Goal: Transaction & Acquisition: Purchase product/service

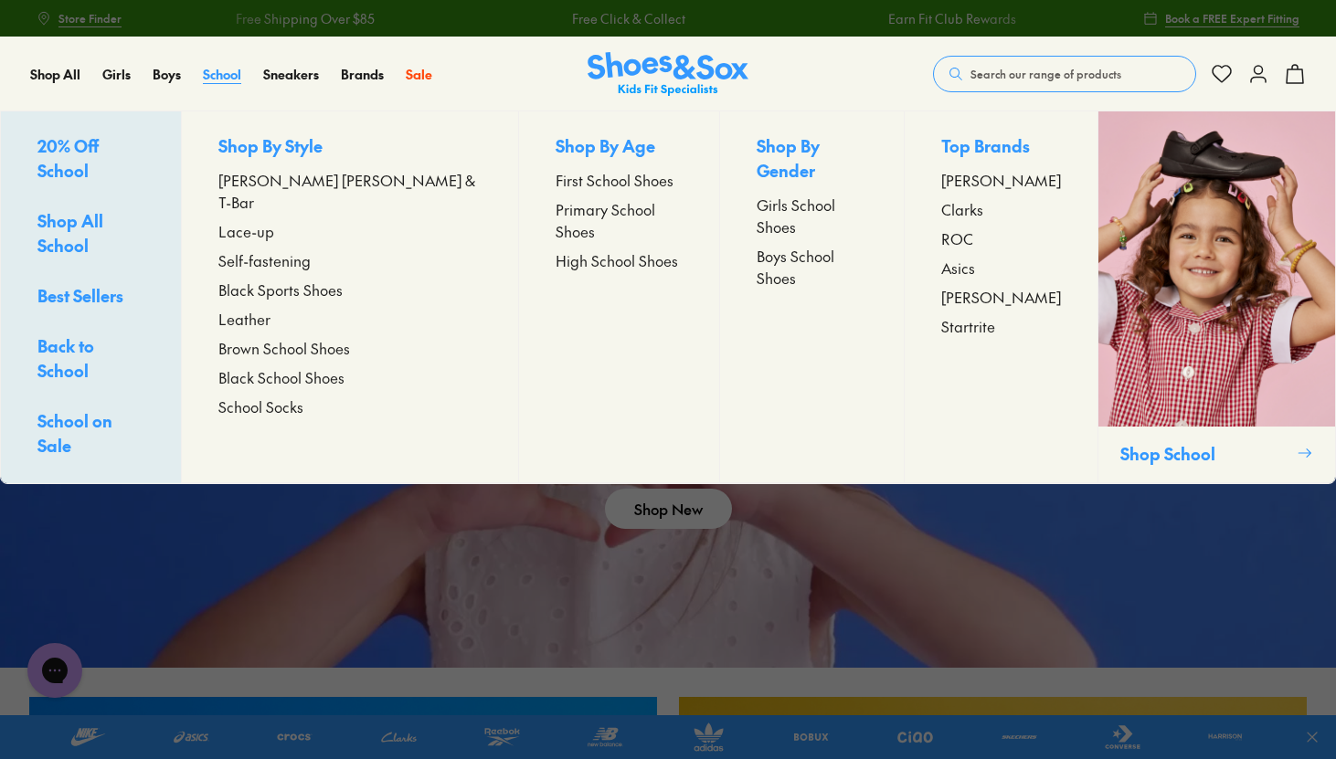
click at [230, 65] on span "School" at bounding box center [222, 74] width 38 height 18
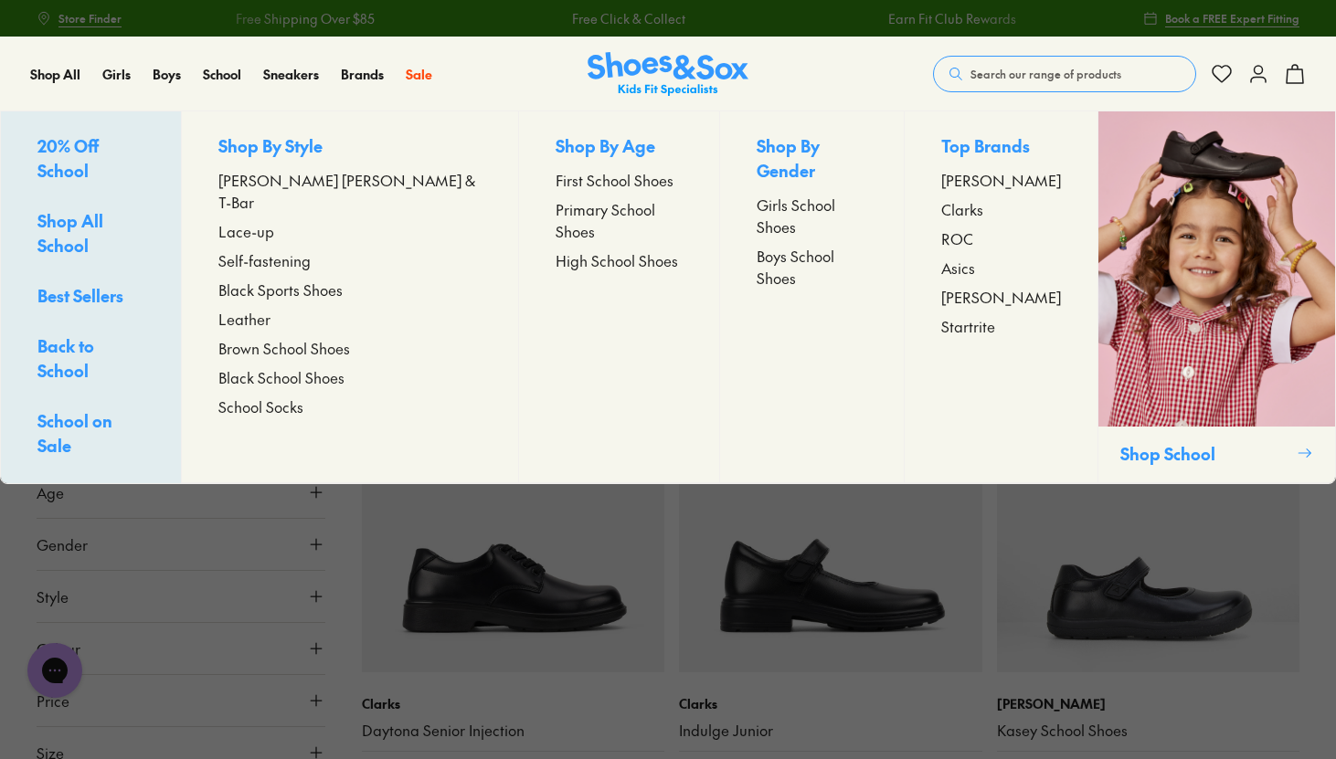
click at [276, 190] on span "[PERSON_NAME] [PERSON_NAME] & T-Bar" at bounding box center [349, 191] width 263 height 44
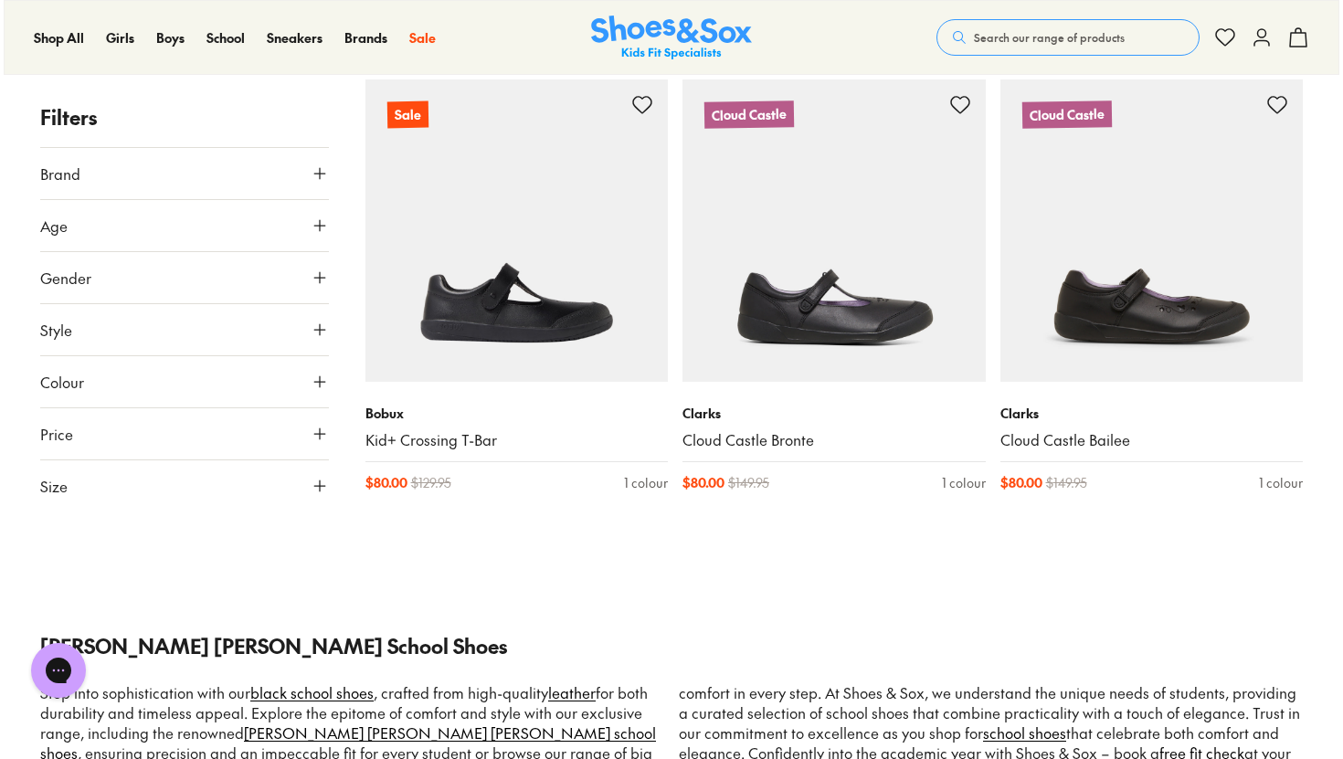
scroll to position [3236, 0]
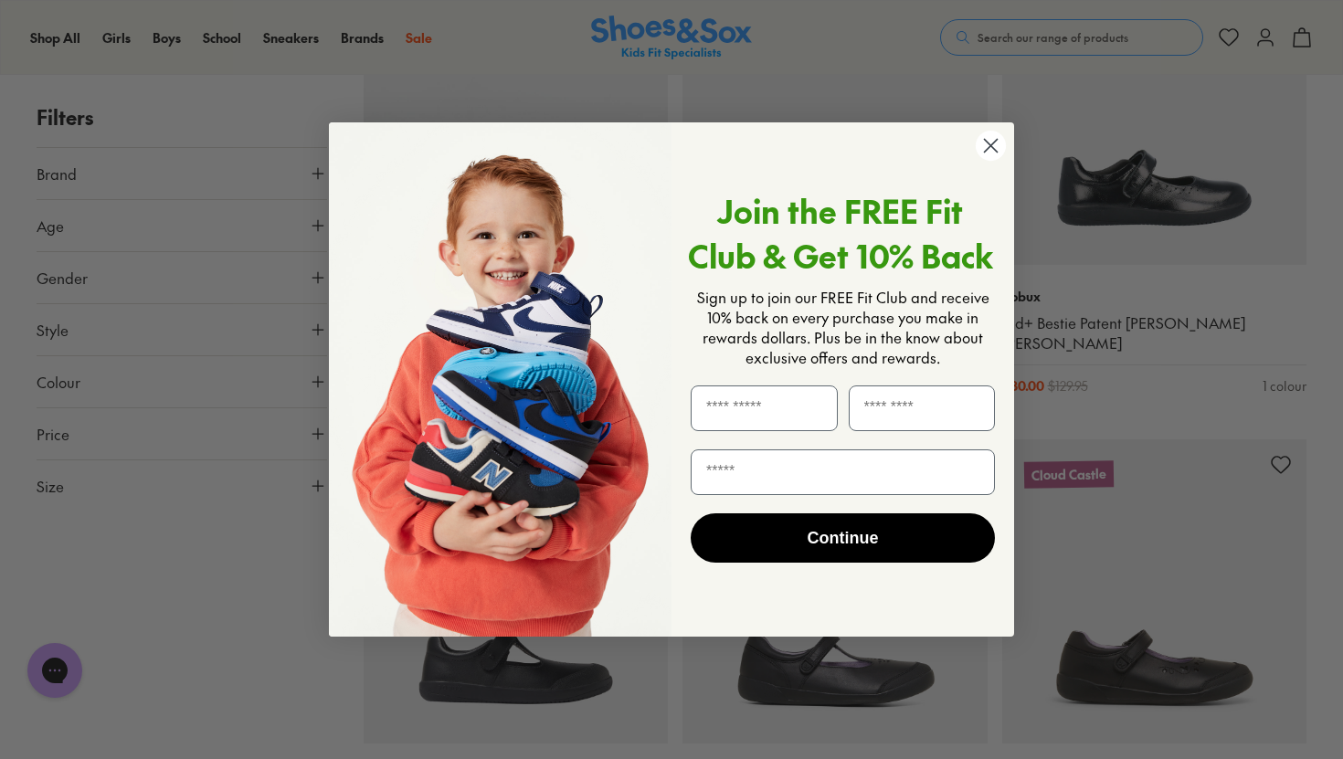
click at [995, 148] on circle "Close dialog" at bounding box center [991, 146] width 30 height 30
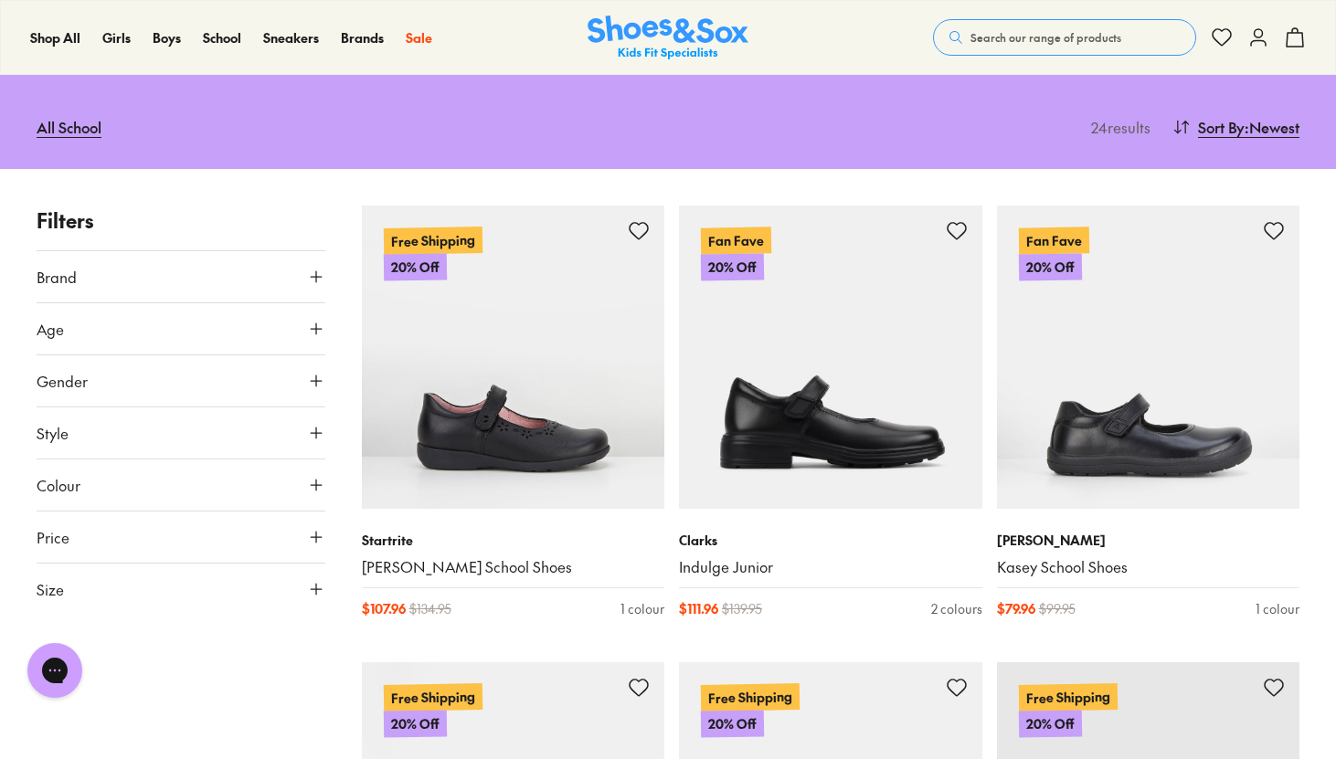
scroll to position [281, 0]
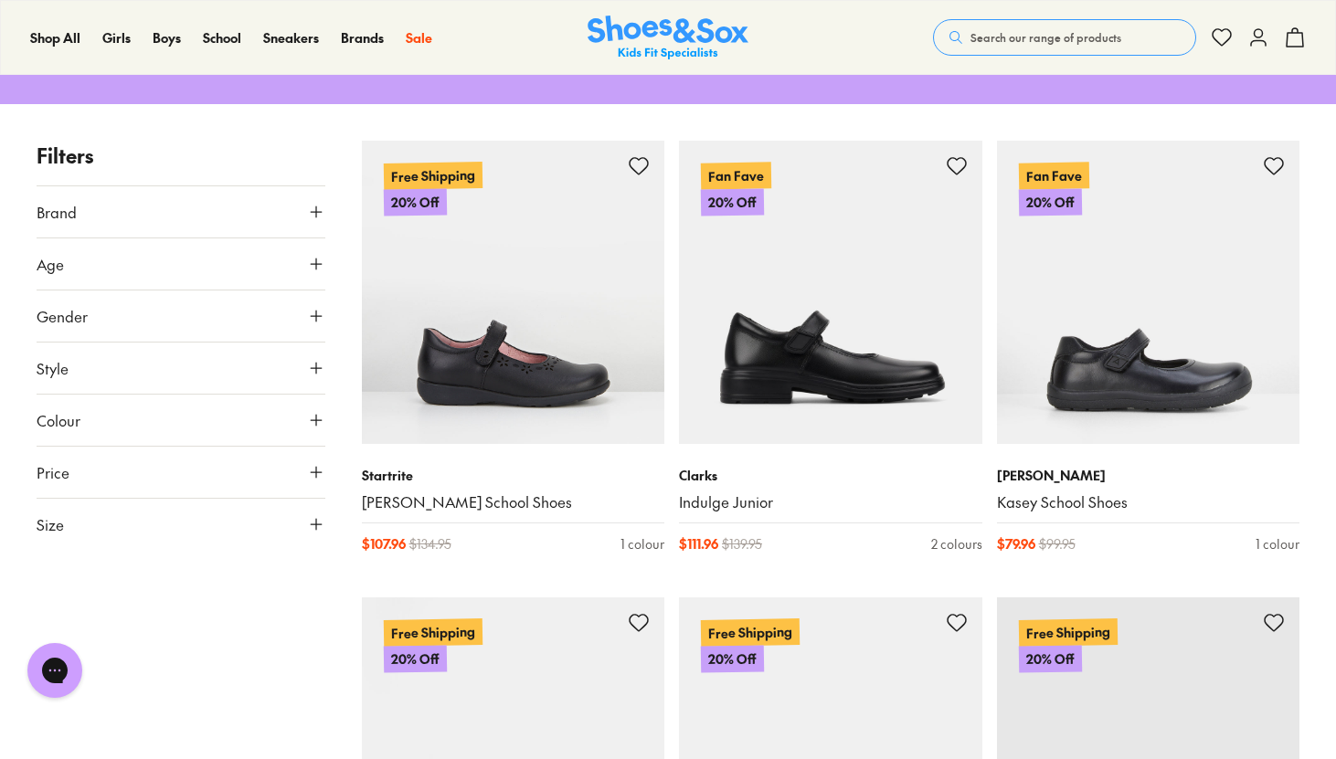
click at [308, 411] on icon at bounding box center [316, 420] width 18 height 18
click at [169, 453] on div "Black ( 20 )" at bounding box center [109, 464] width 144 height 22
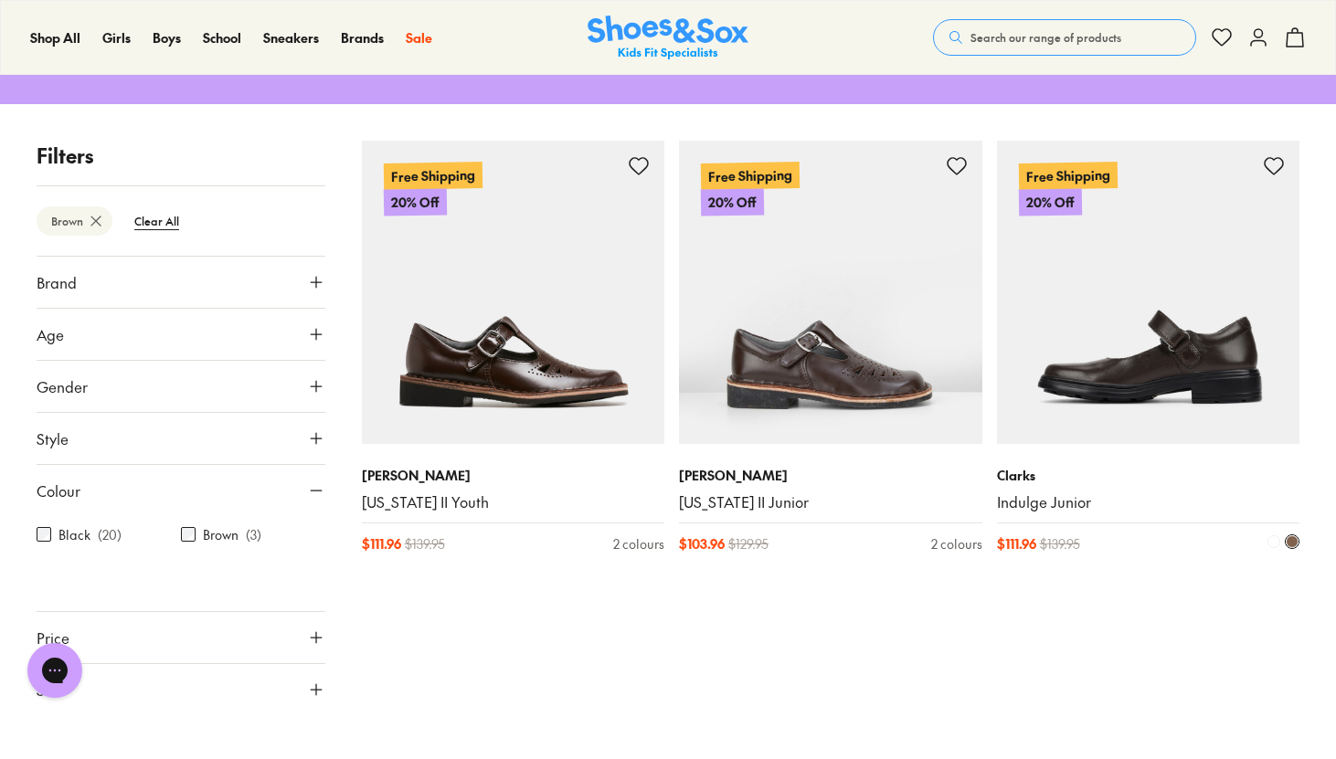
click at [1045, 315] on img at bounding box center [1148, 292] width 303 height 303
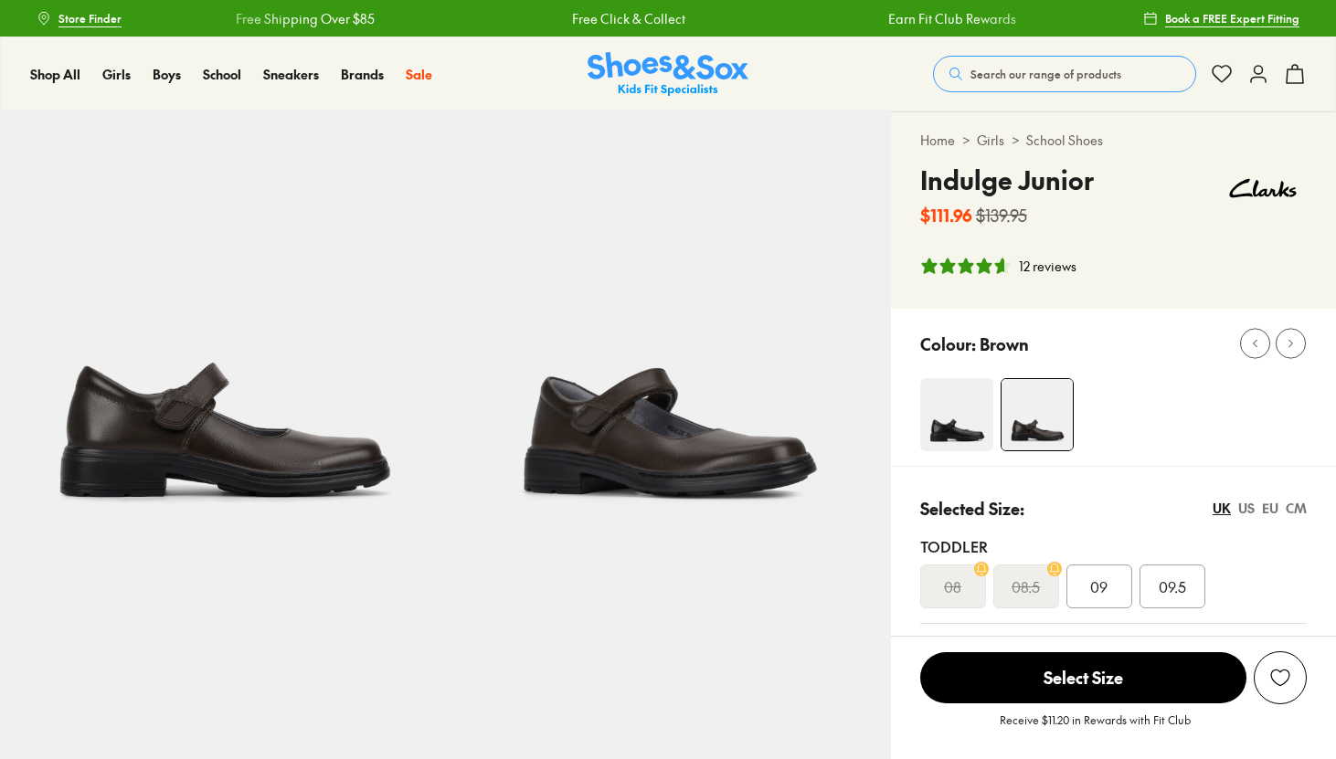
select select "*"
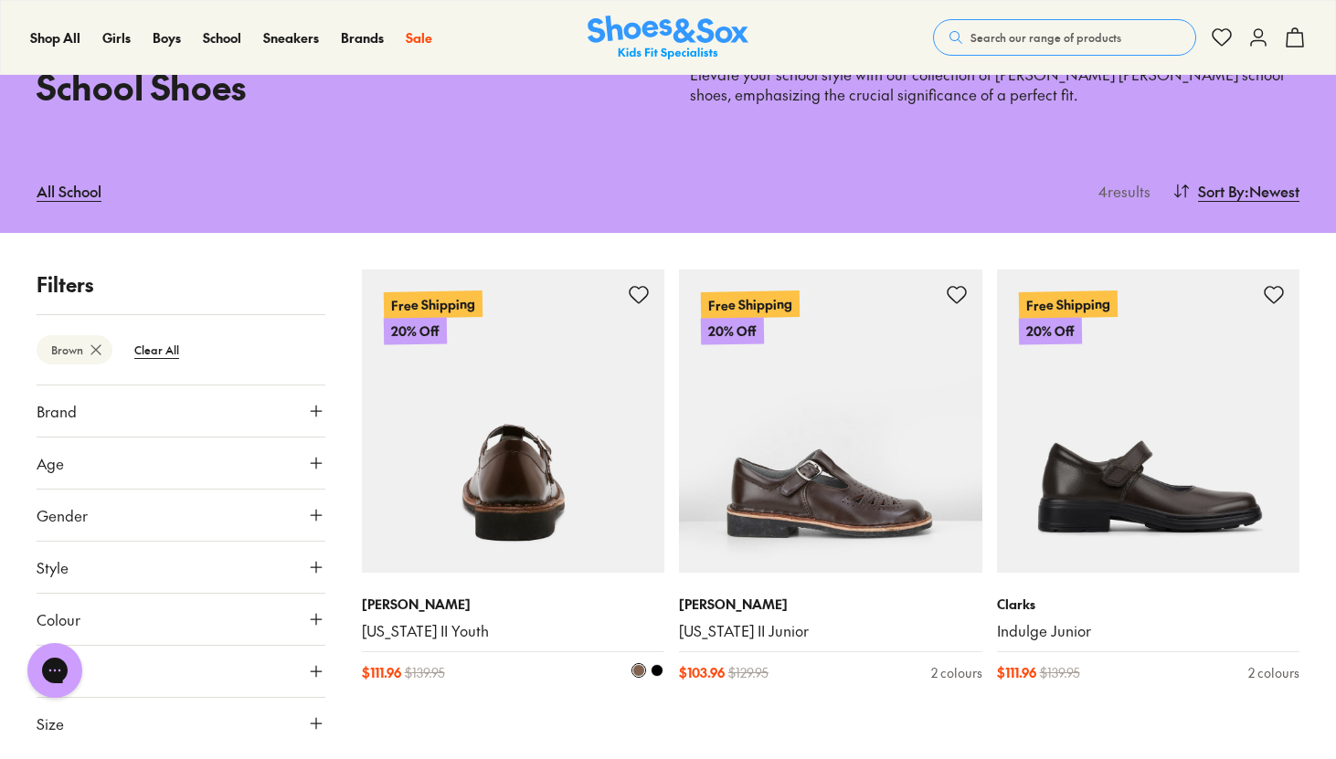
click at [579, 376] on img at bounding box center [513, 421] width 303 height 303
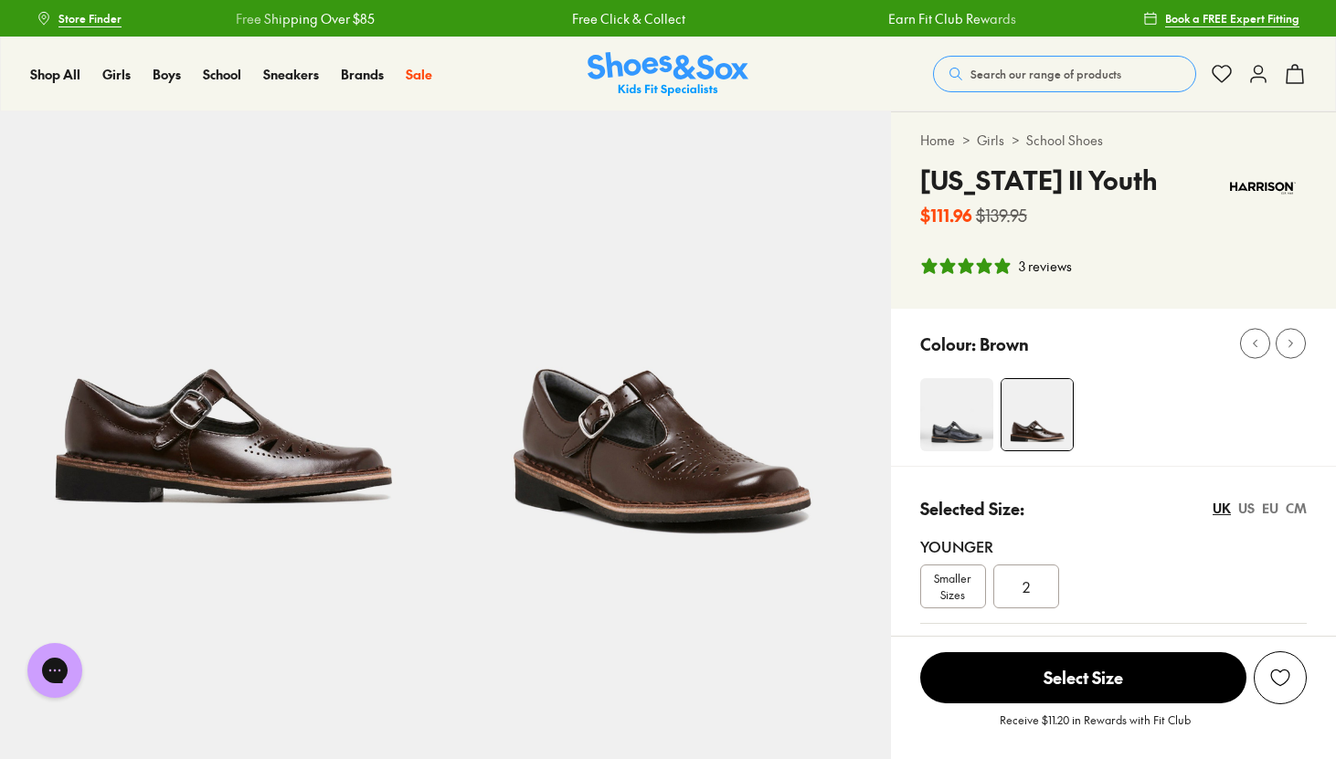
select select "*"
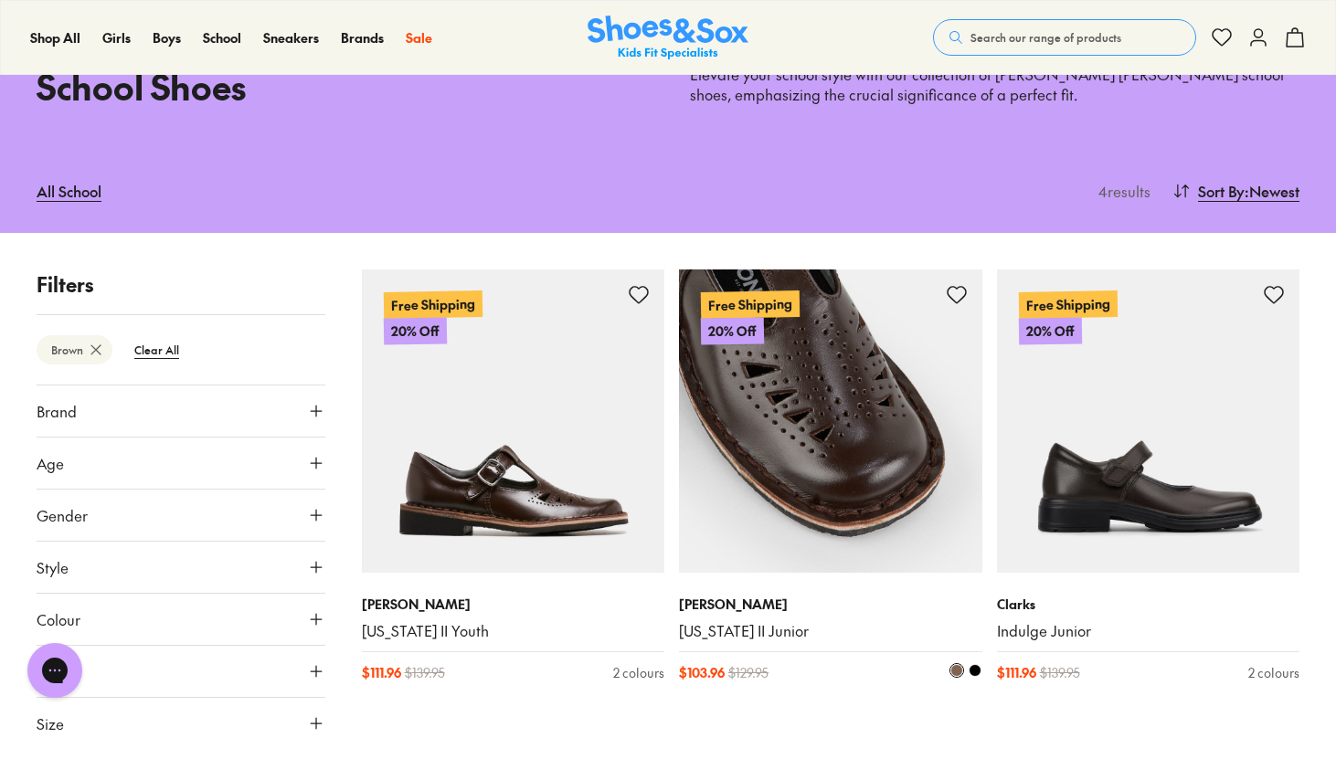
click at [827, 446] on img at bounding box center [830, 421] width 303 height 303
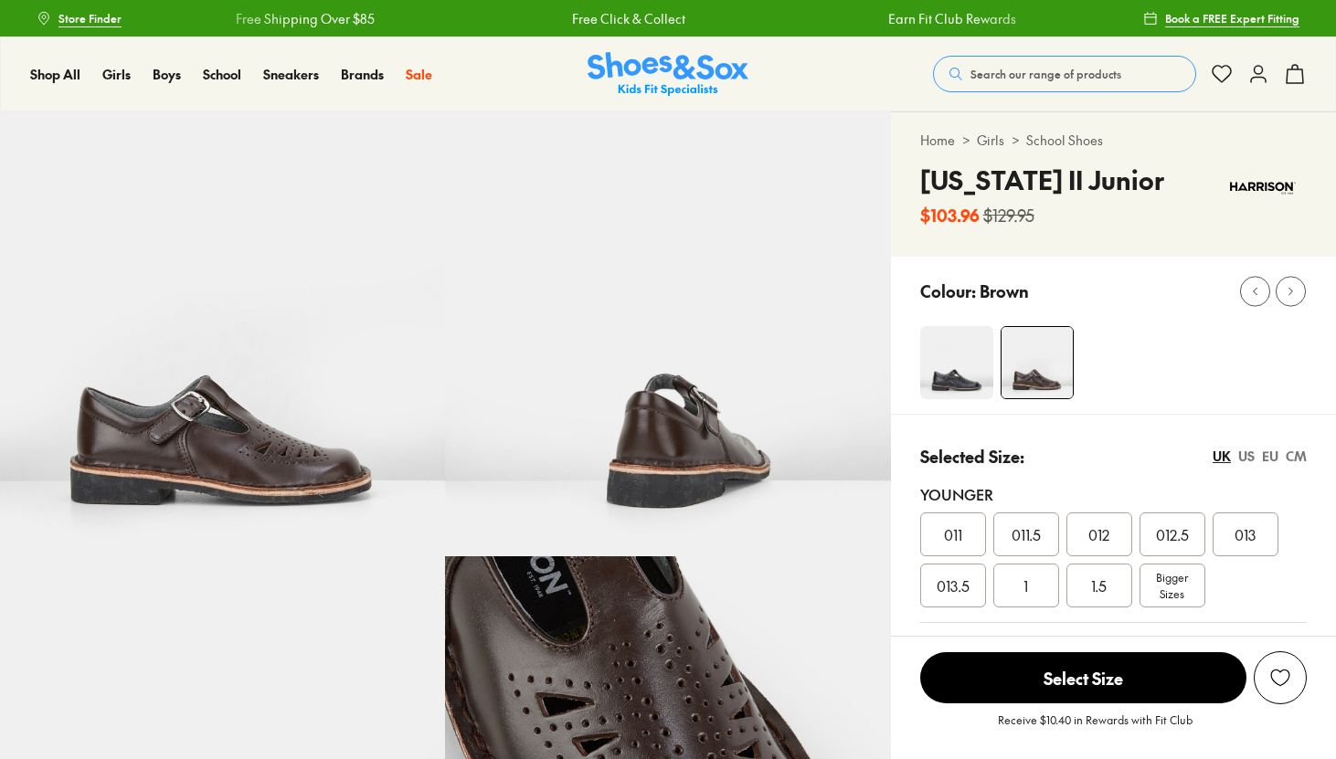
select select "*"
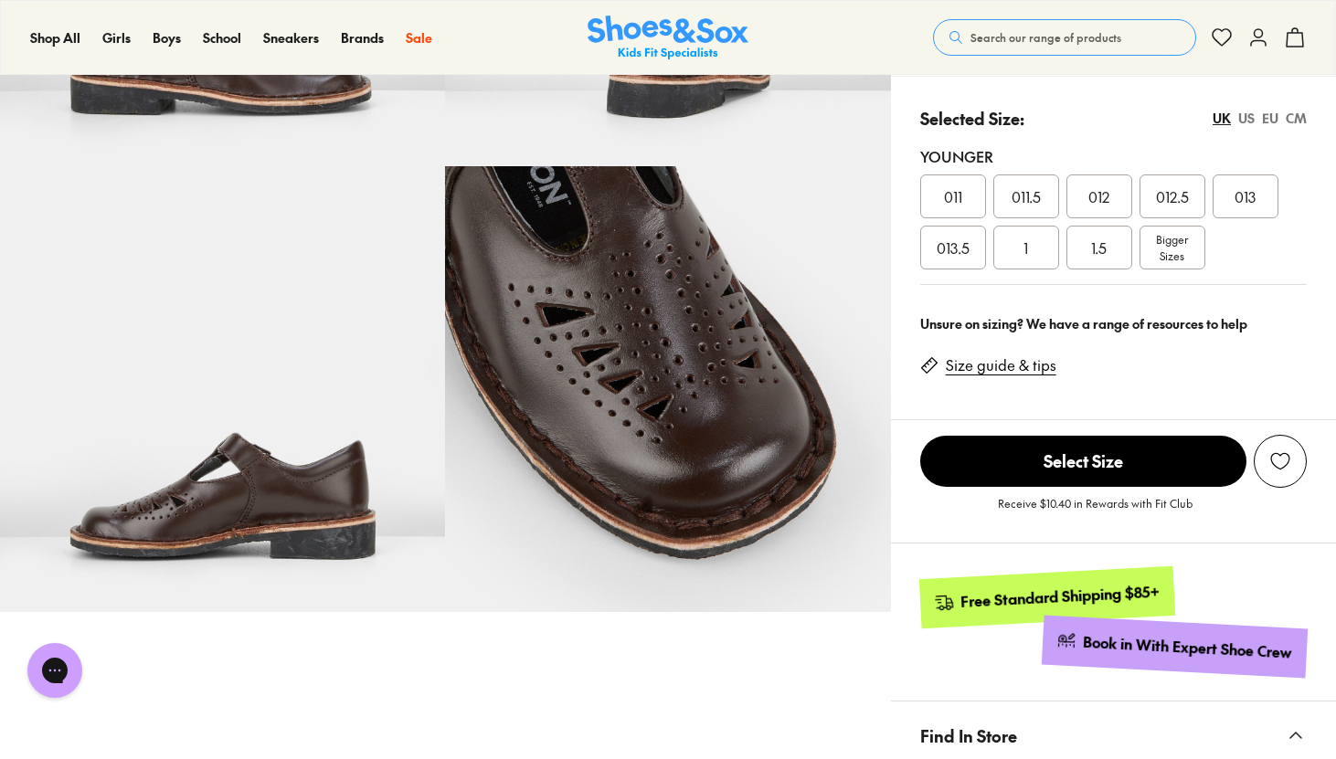
scroll to position [377, 0]
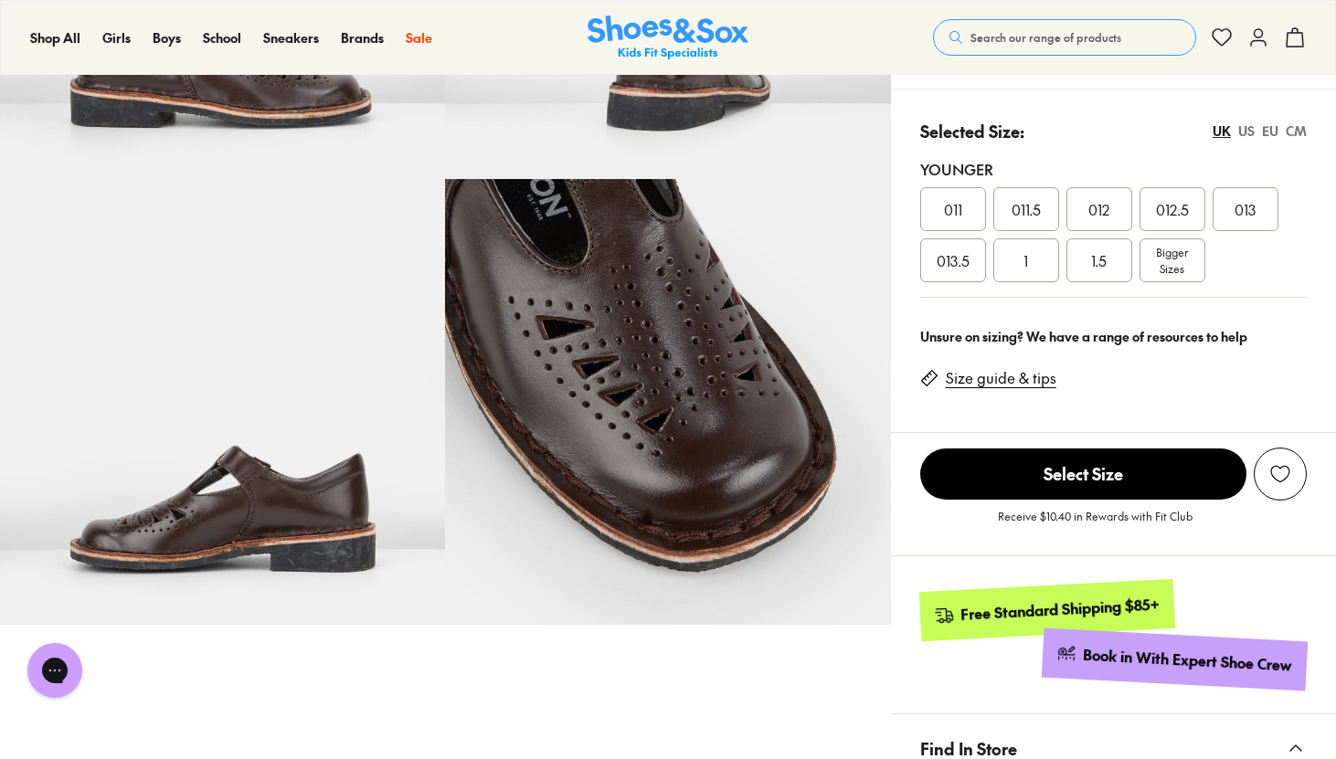
click at [1162, 263] on span "Bigger Sizes" at bounding box center [1172, 260] width 32 height 33
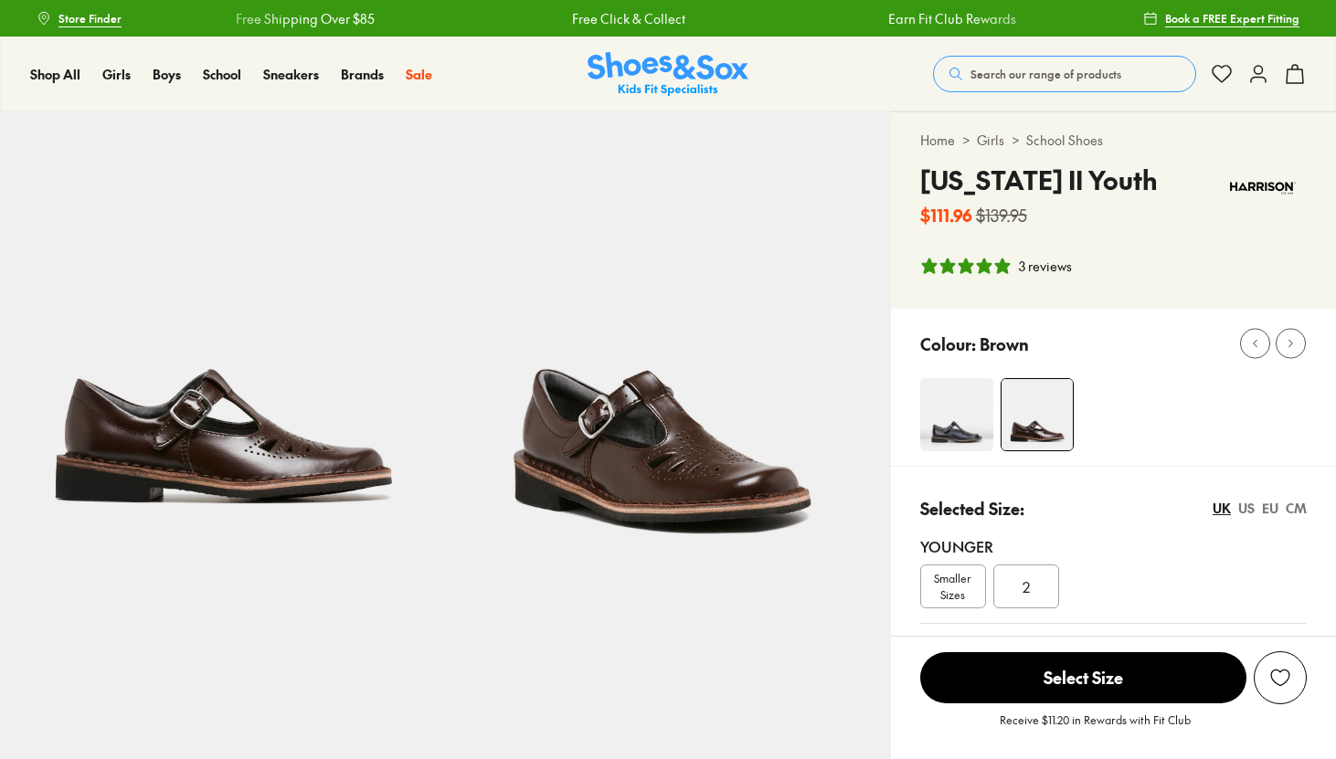
select select "*"
drag, startPoint x: 924, startPoint y: 179, endPoint x: 1106, endPoint y: 176, distance: 181.9
click at [1106, 176] on h4 "[US_STATE] II Youth" at bounding box center [1039, 180] width 238 height 38
click at [966, 176] on h4 "[US_STATE] II Youth" at bounding box center [1039, 180] width 238 height 38
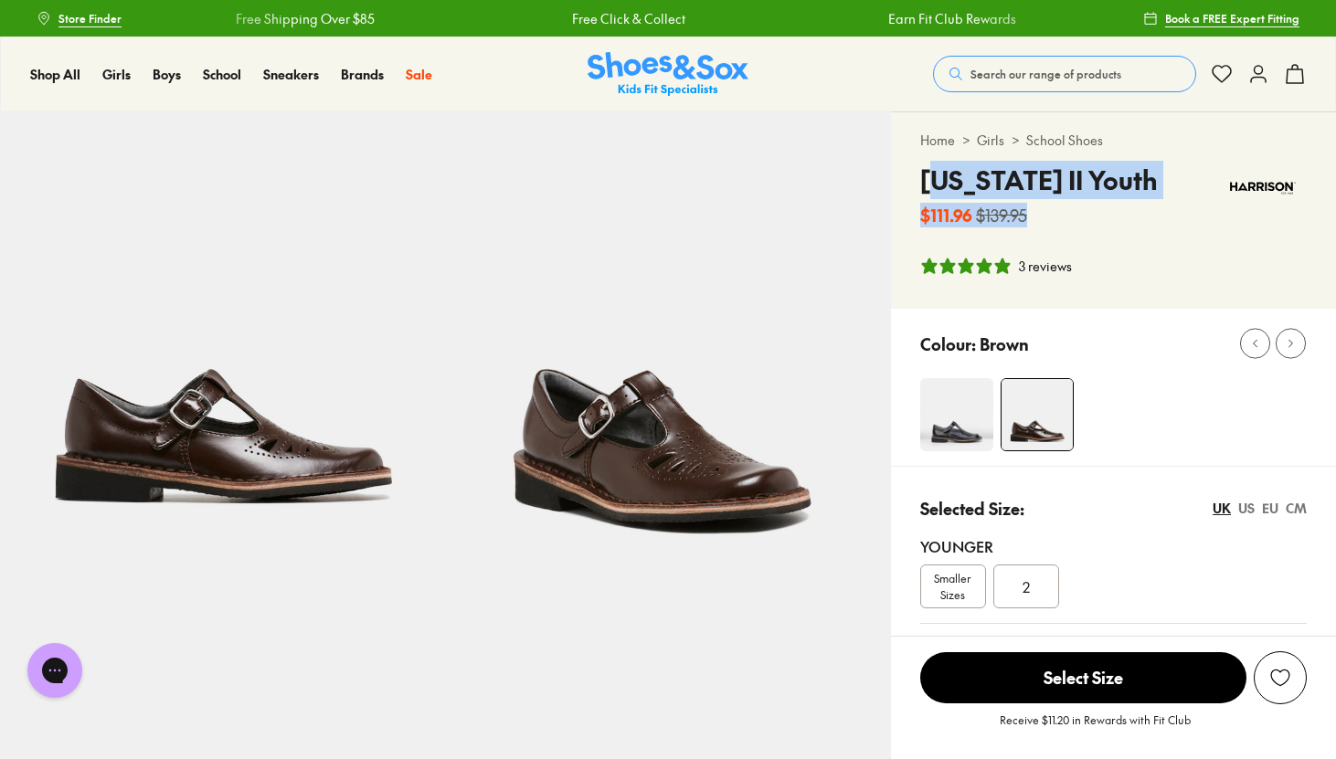
drag, startPoint x: 925, startPoint y: 175, endPoint x: 1168, endPoint y: 172, distance: 243.1
click at [1168, 172] on div "Indiana II Youth $111.96 $139.95" at bounding box center [1113, 194] width 387 height 67
drag, startPoint x: 919, startPoint y: 176, endPoint x: 1117, endPoint y: 185, distance: 197.5
click at [1117, 185] on div "Indiana II Youth $111.96 $139.95" at bounding box center [1113, 194] width 387 height 67
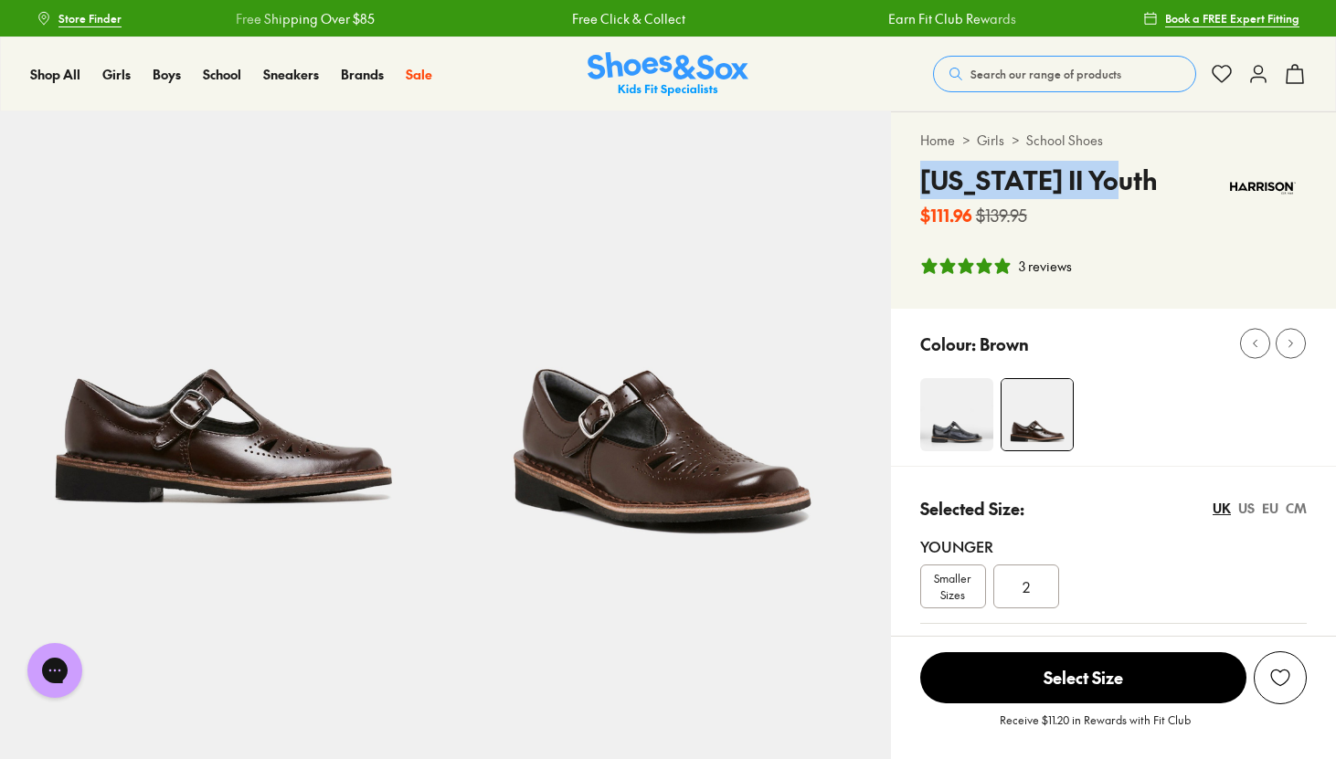
copy h4 "[US_STATE] II Youth"
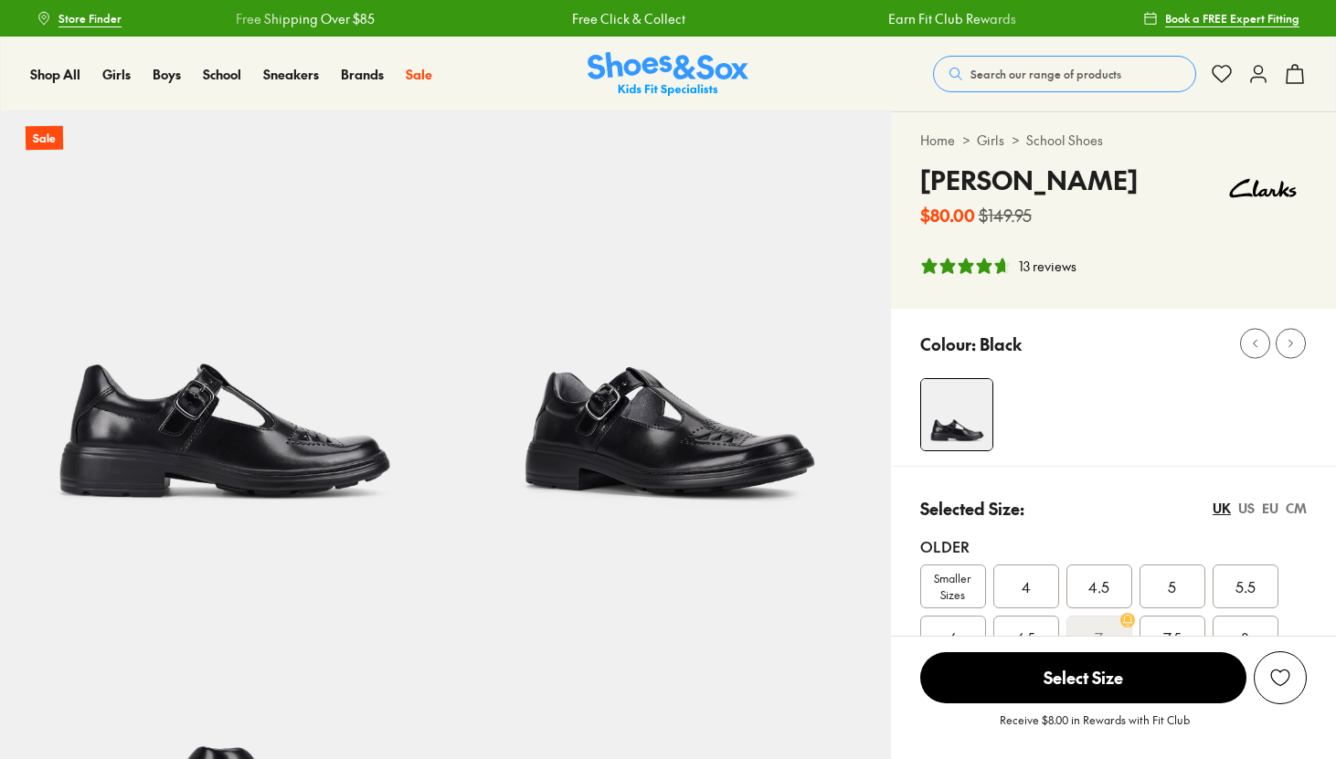
select select "*"
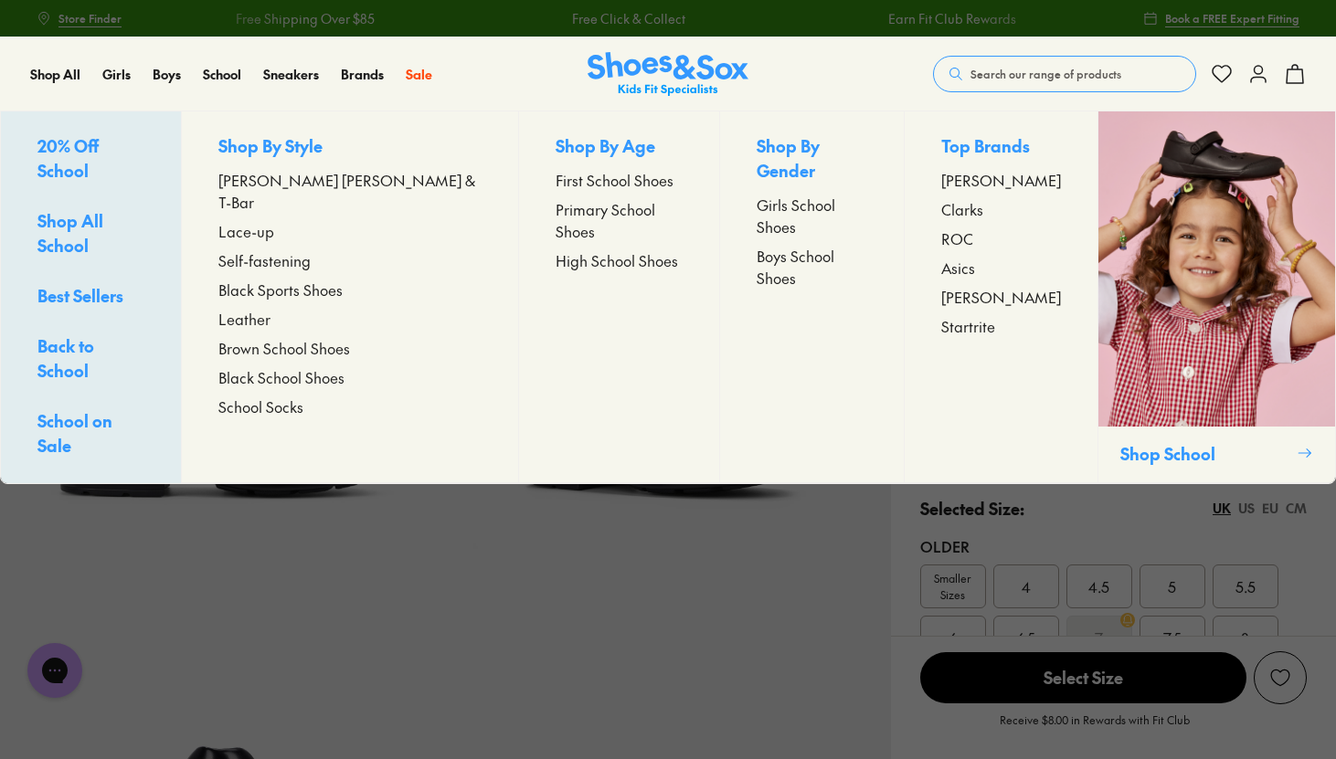
click at [299, 176] on span "[PERSON_NAME] [PERSON_NAME] & T-Bar" at bounding box center [349, 191] width 263 height 44
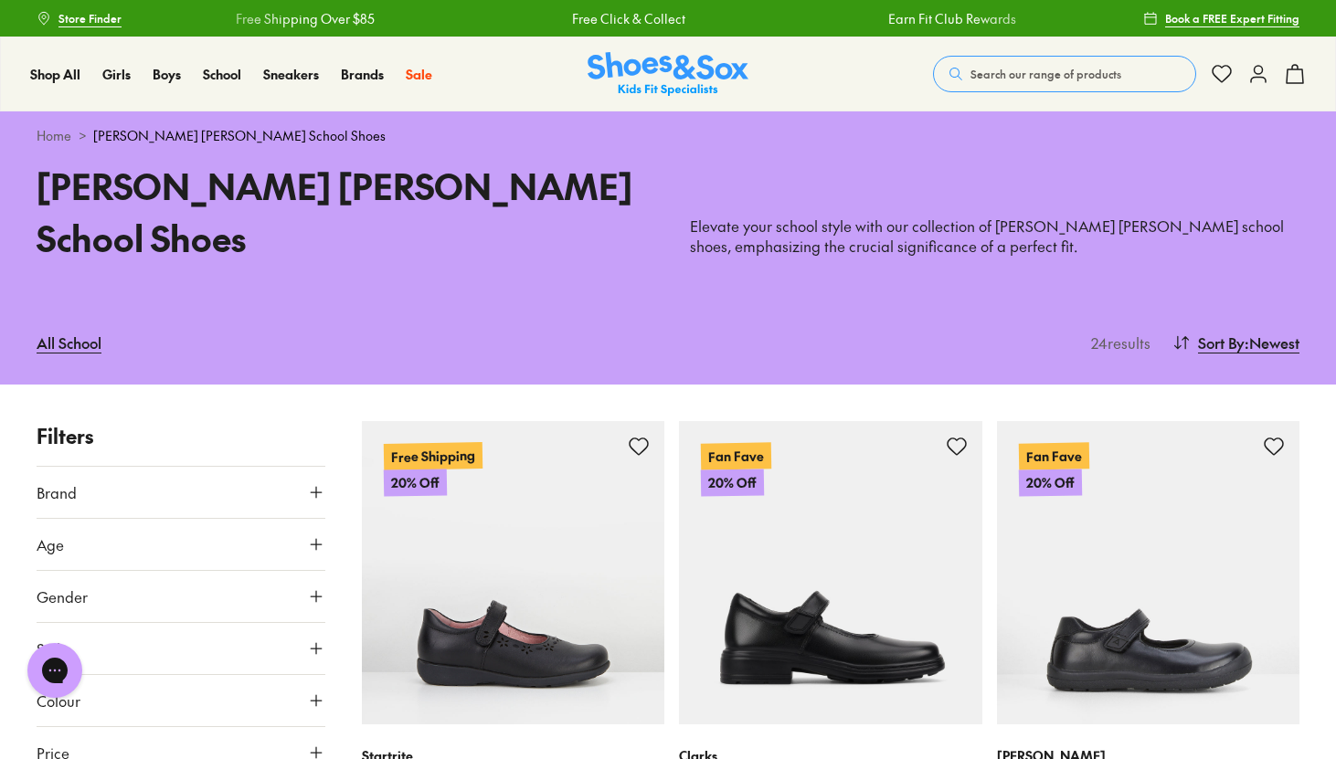
click at [316, 692] on icon at bounding box center [316, 701] width 18 height 18
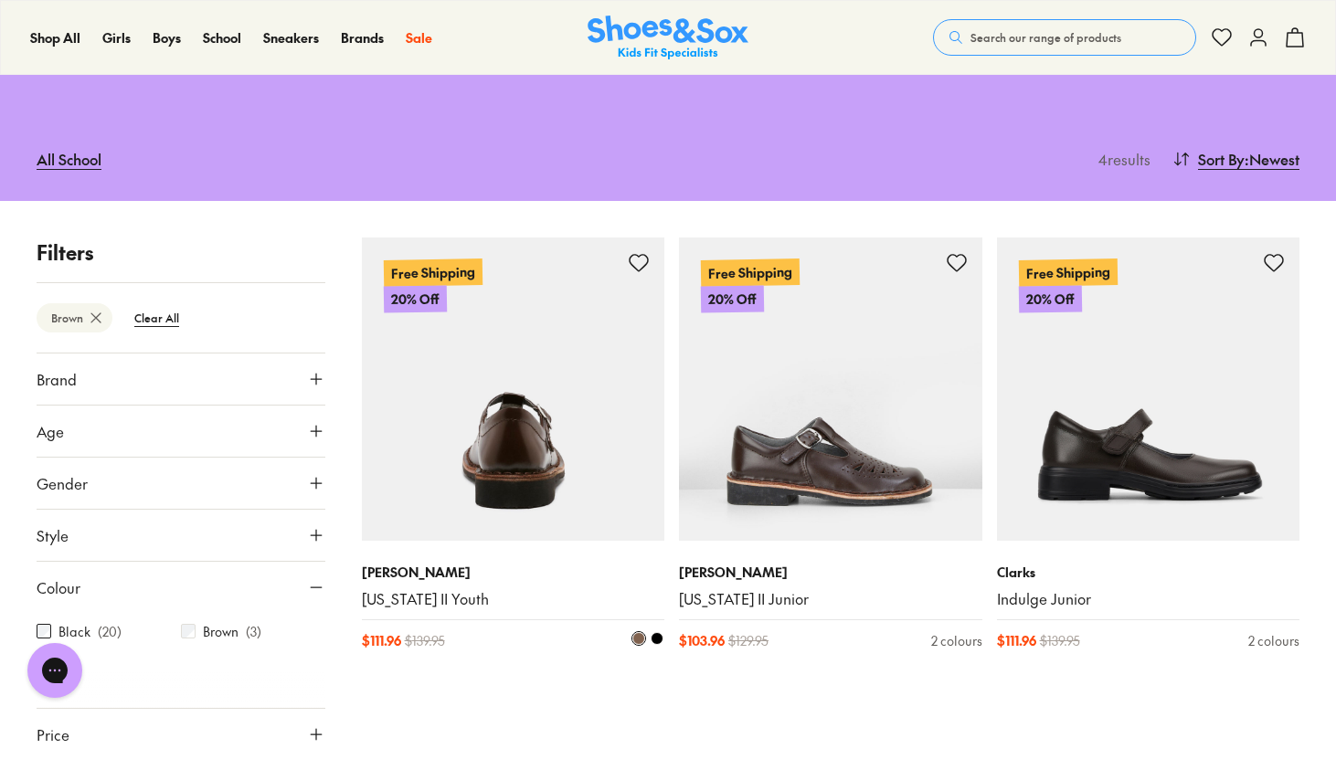
scroll to position [185, 0]
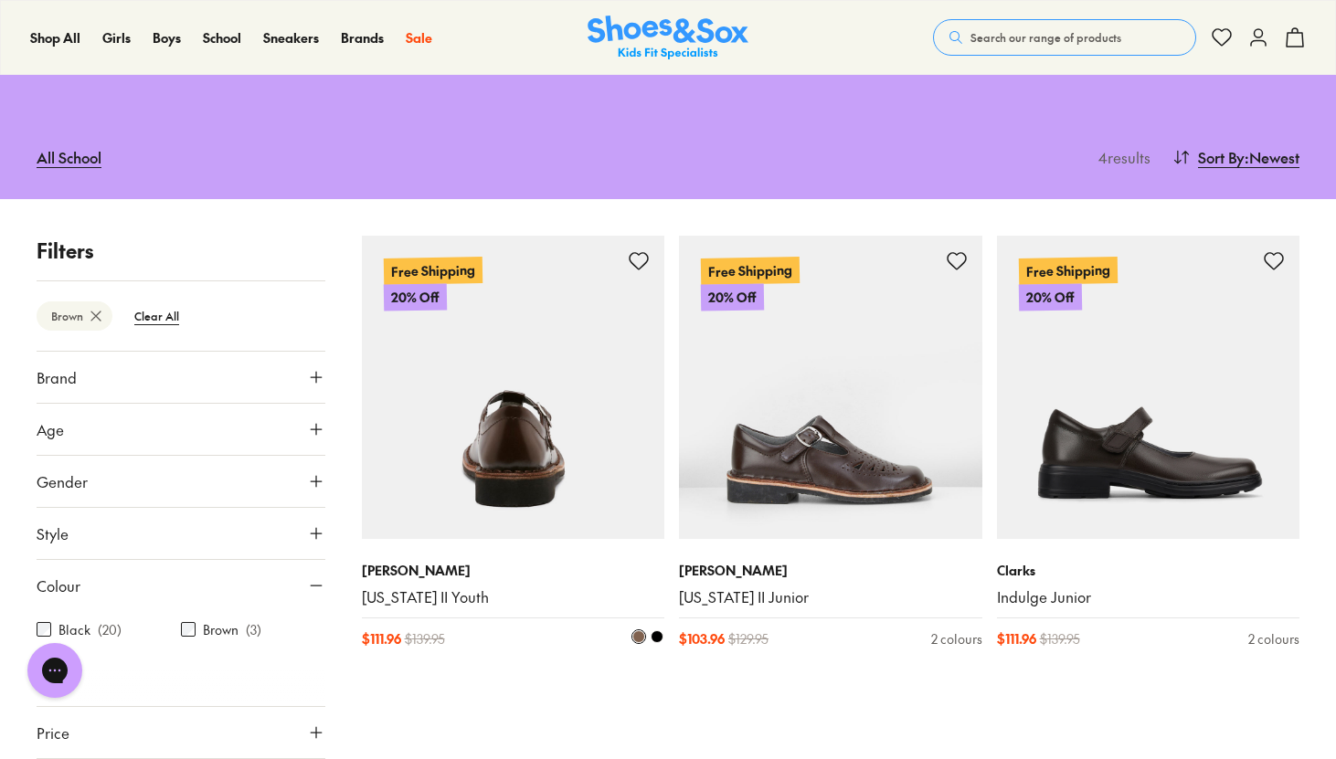
click at [528, 408] on img at bounding box center [513, 387] width 303 height 303
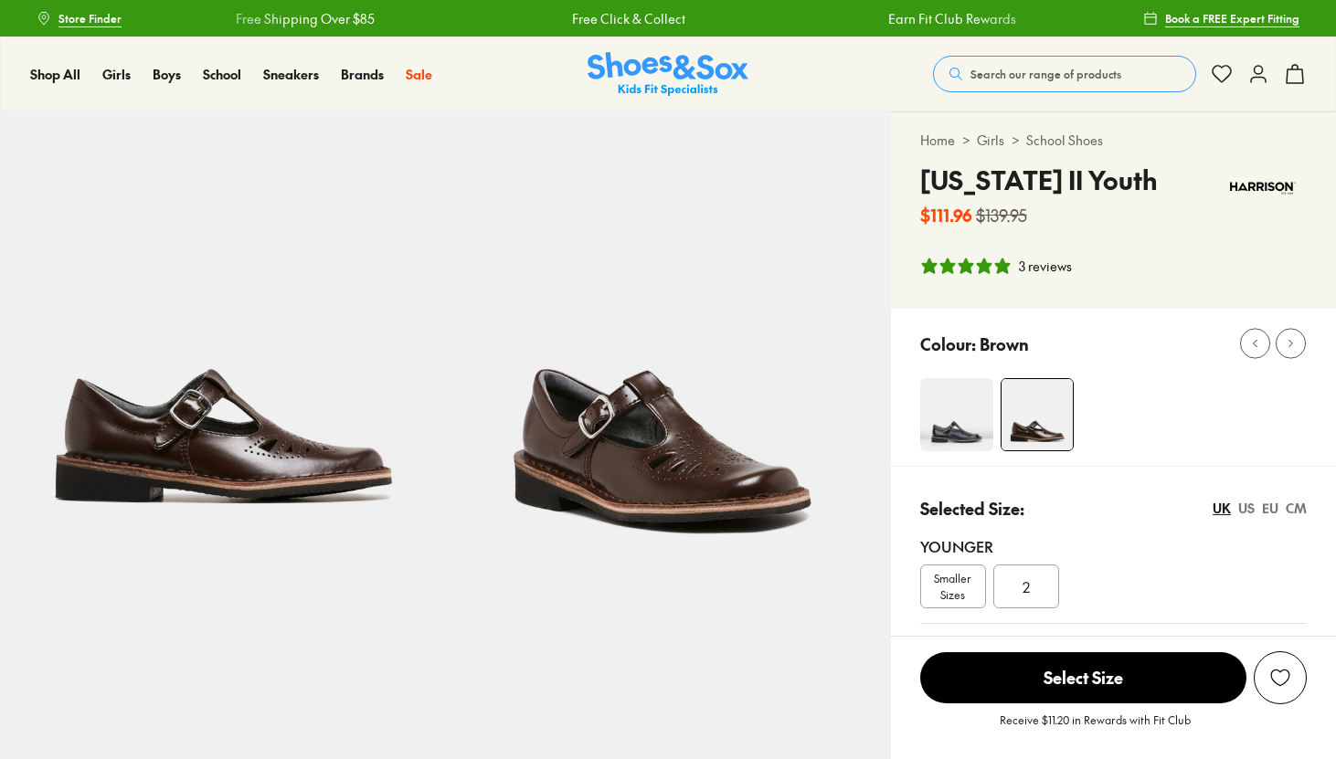
select select "*"
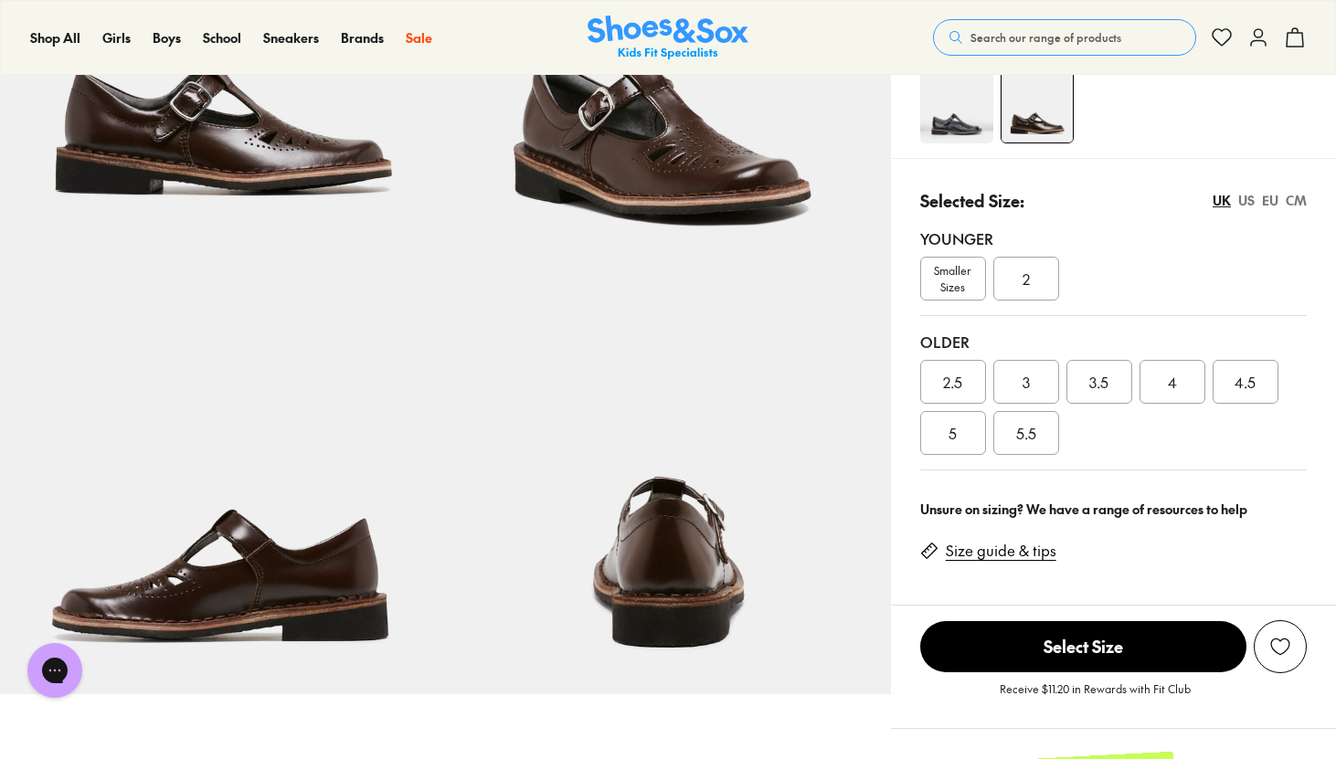
click at [1019, 439] on span "5.5" at bounding box center [1026, 433] width 20 height 22
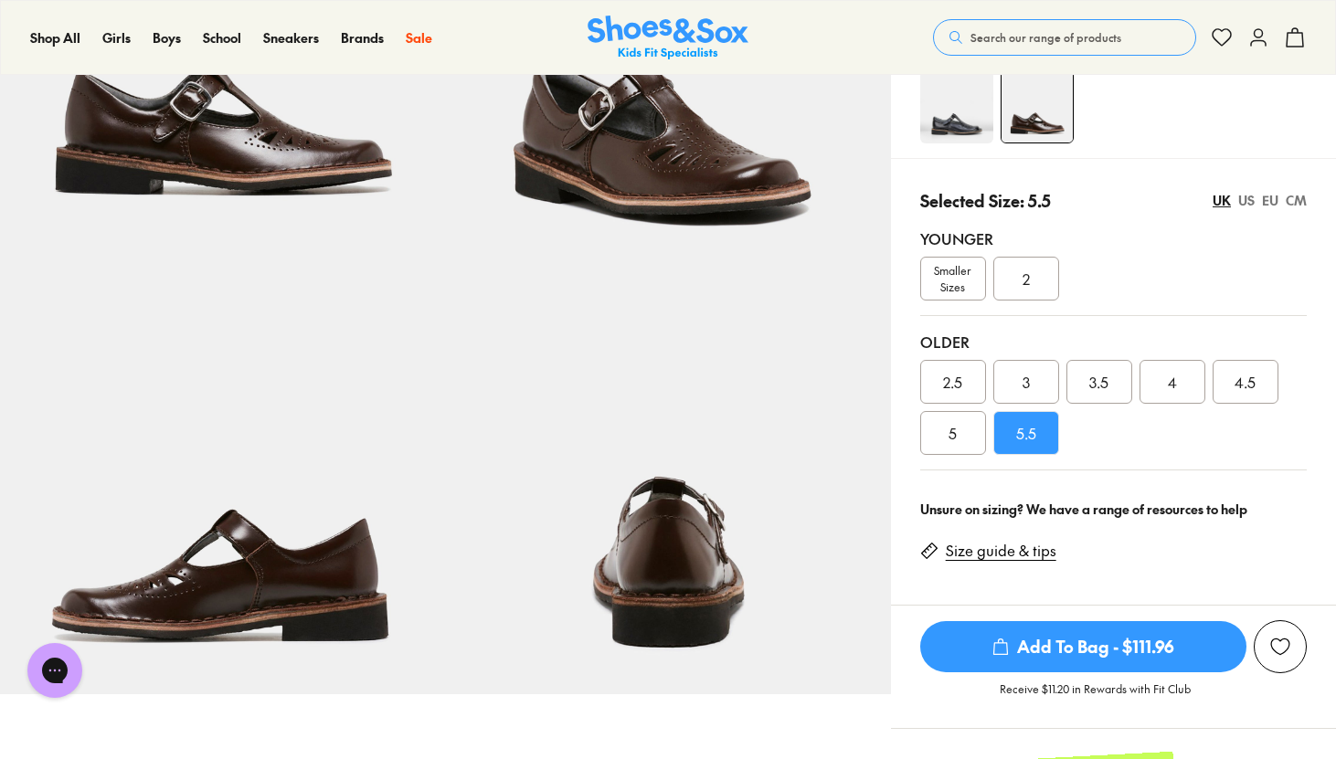
click at [1093, 654] on span "Add To Bag - $111.96" at bounding box center [1083, 646] width 326 height 51
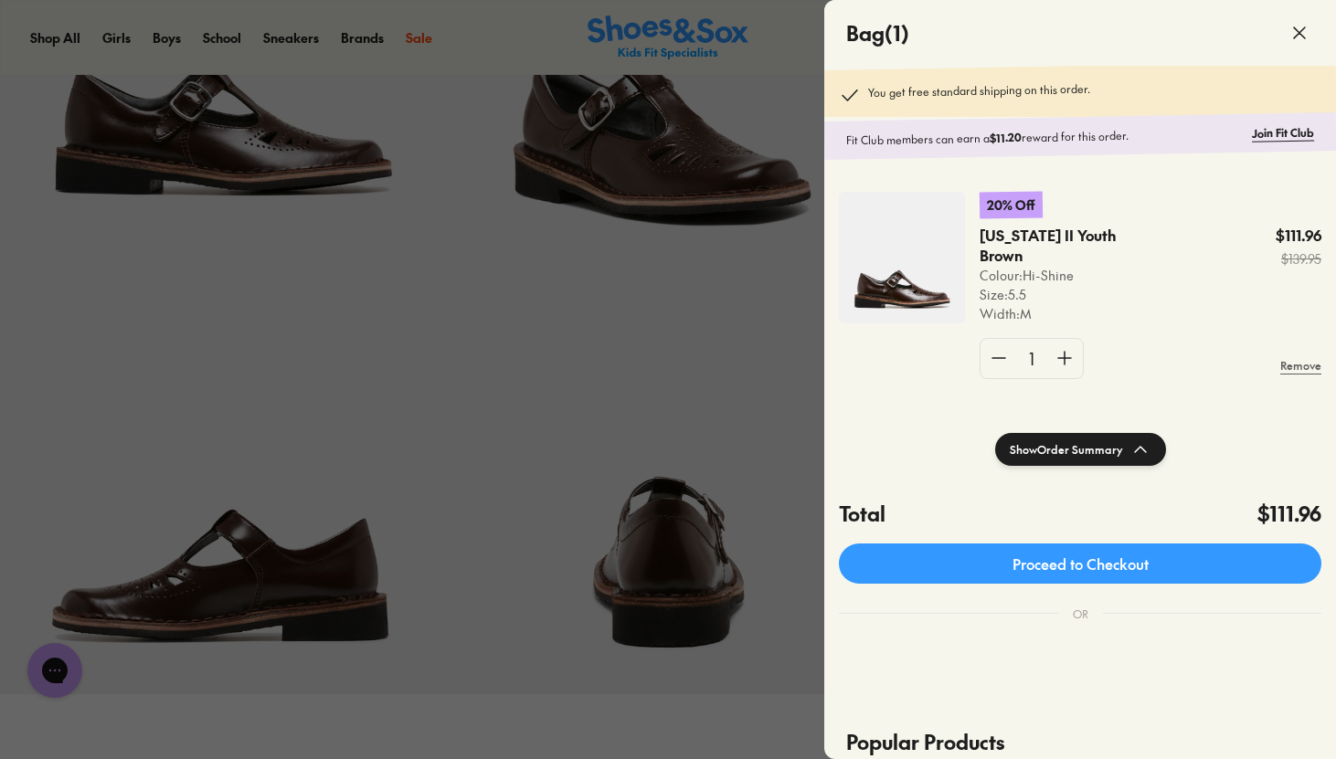
click at [716, 427] on div at bounding box center [668, 379] width 1336 height 759
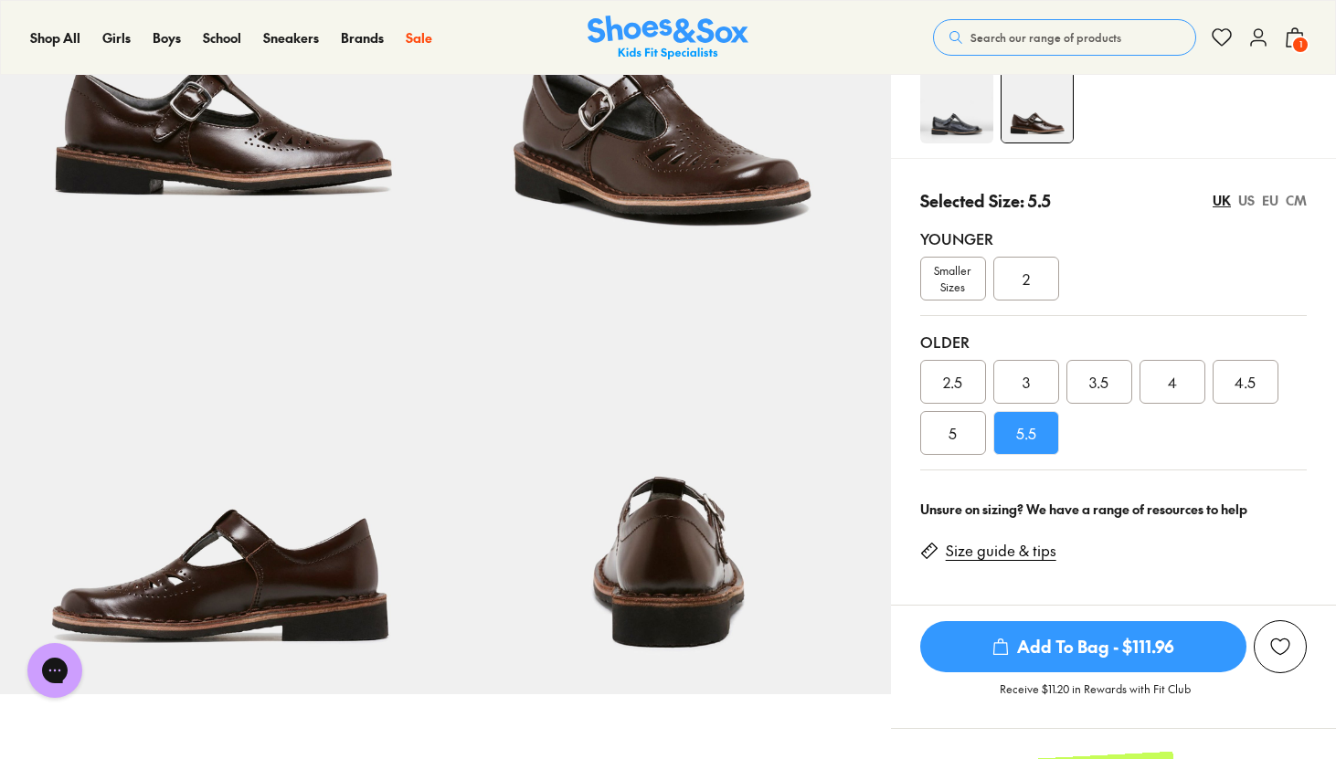
click at [961, 436] on div "5" at bounding box center [953, 433] width 66 height 44
click at [1065, 633] on span "Add To Bag - $111.96" at bounding box center [1083, 646] width 326 height 51
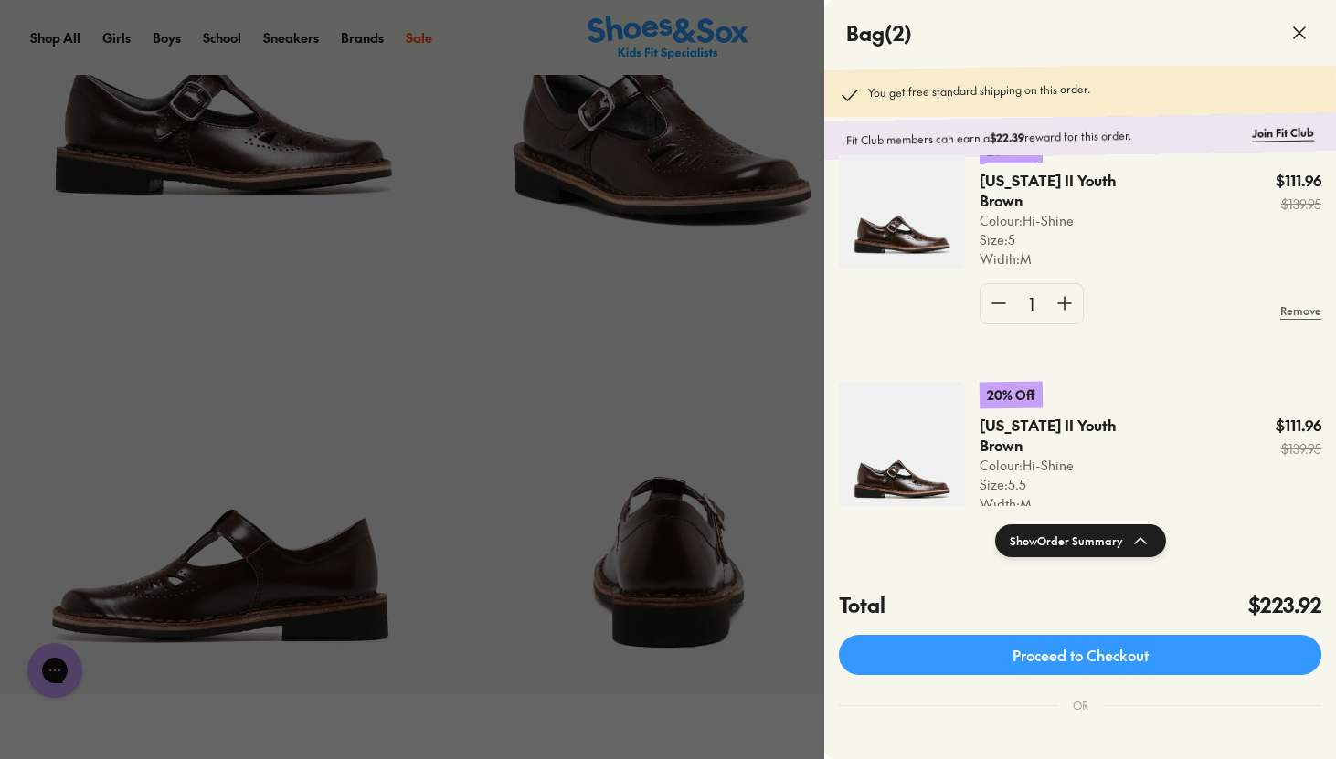
scroll to position [160, 0]
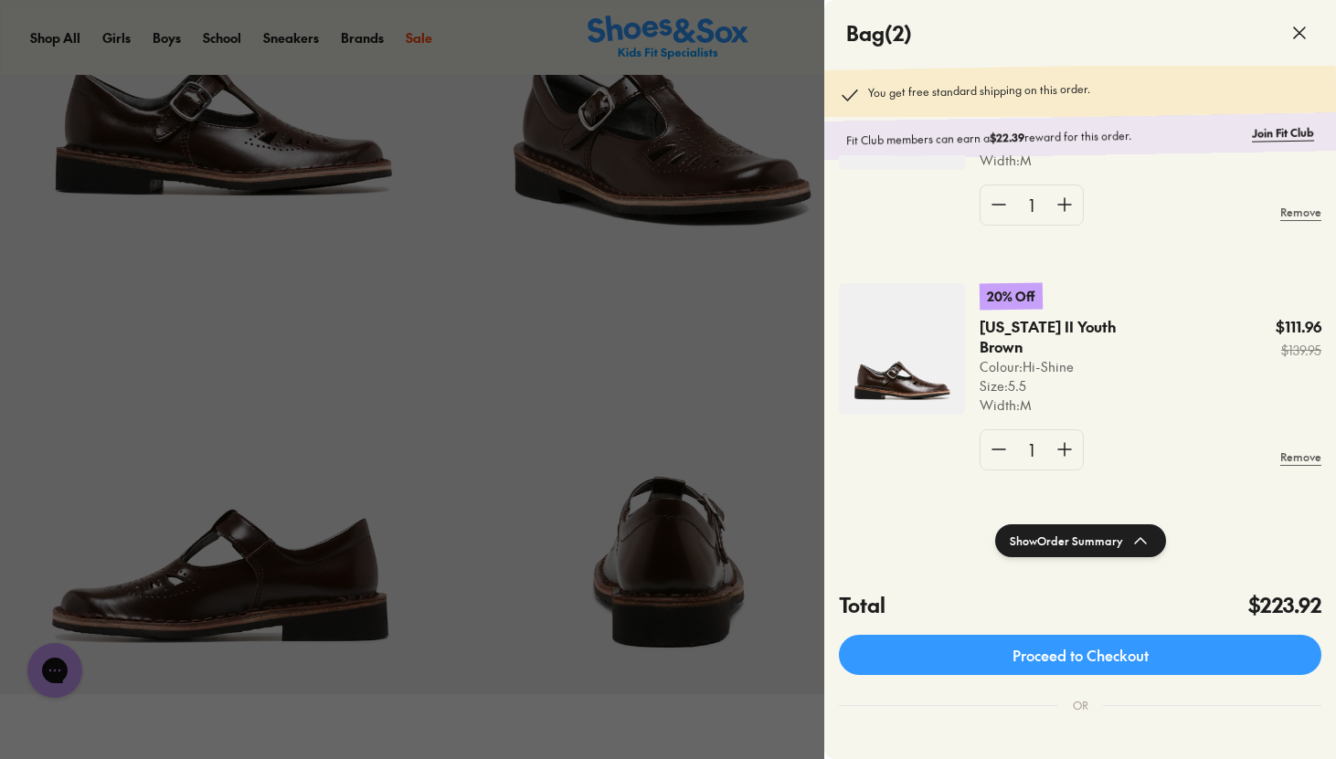
click at [682, 370] on div at bounding box center [668, 379] width 1336 height 759
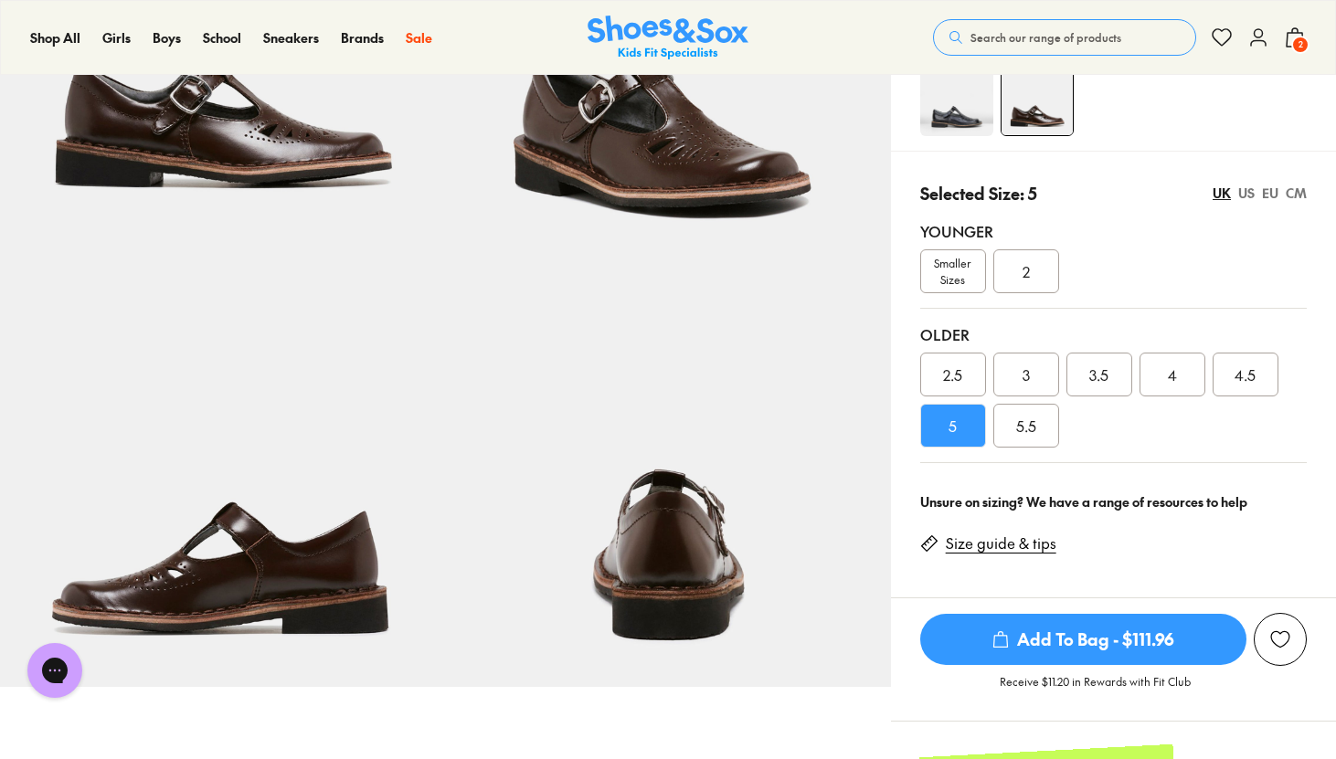
scroll to position [334, 0]
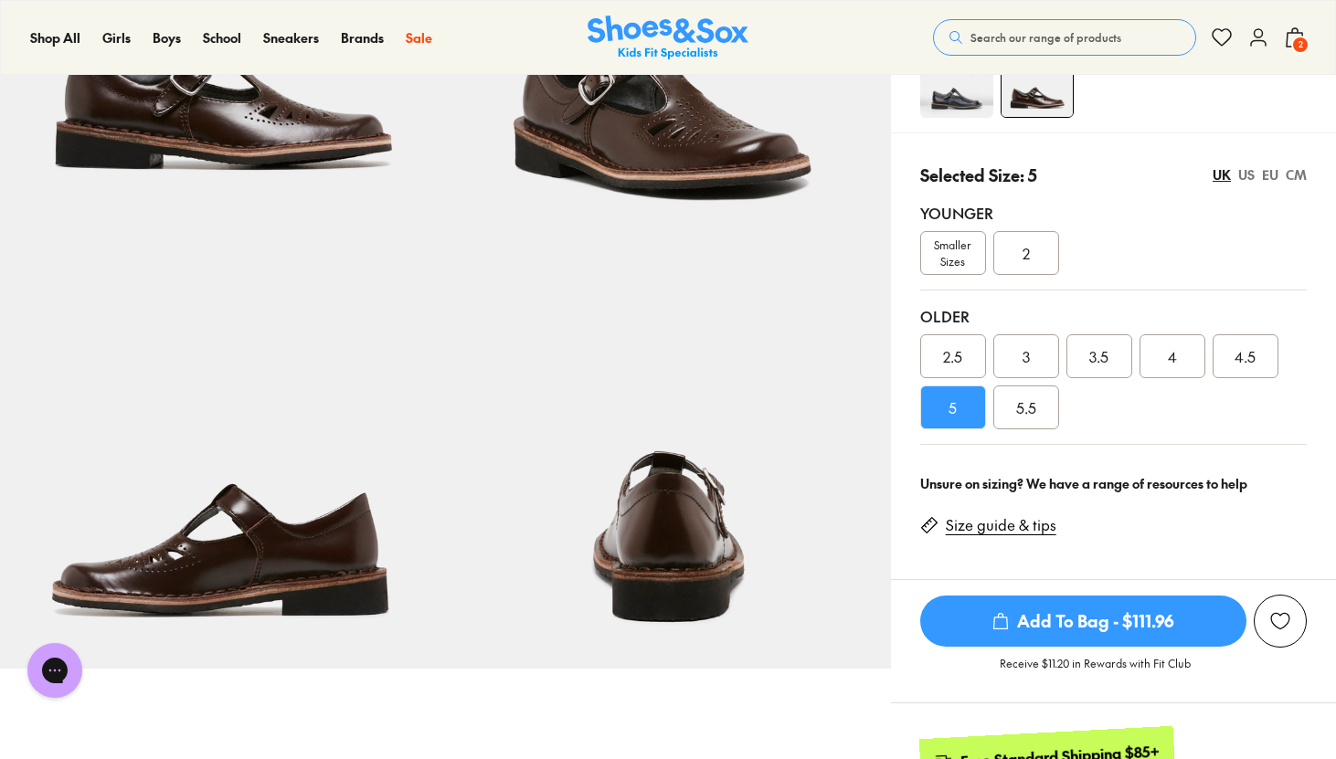
click at [1005, 520] on link "Size guide & tips" at bounding box center [1001, 525] width 111 height 20
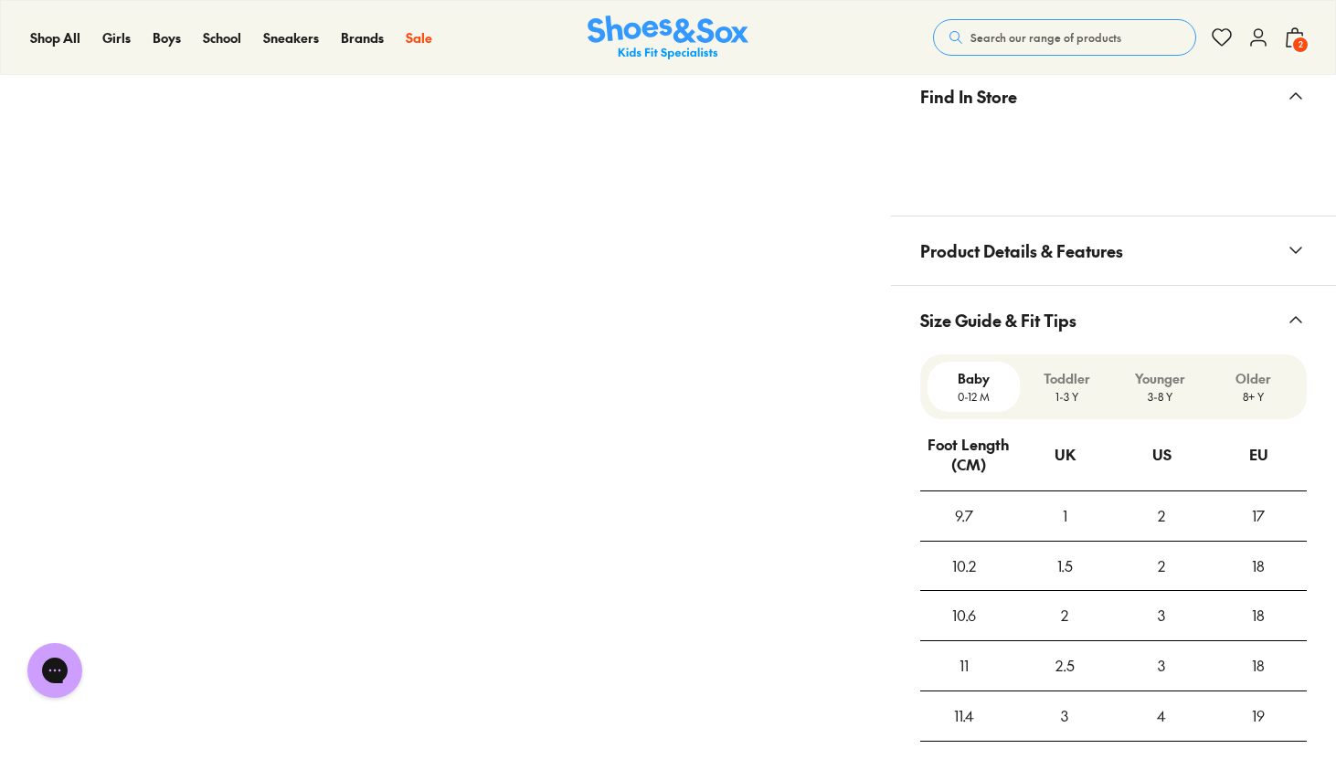
scroll to position [1374, 0]
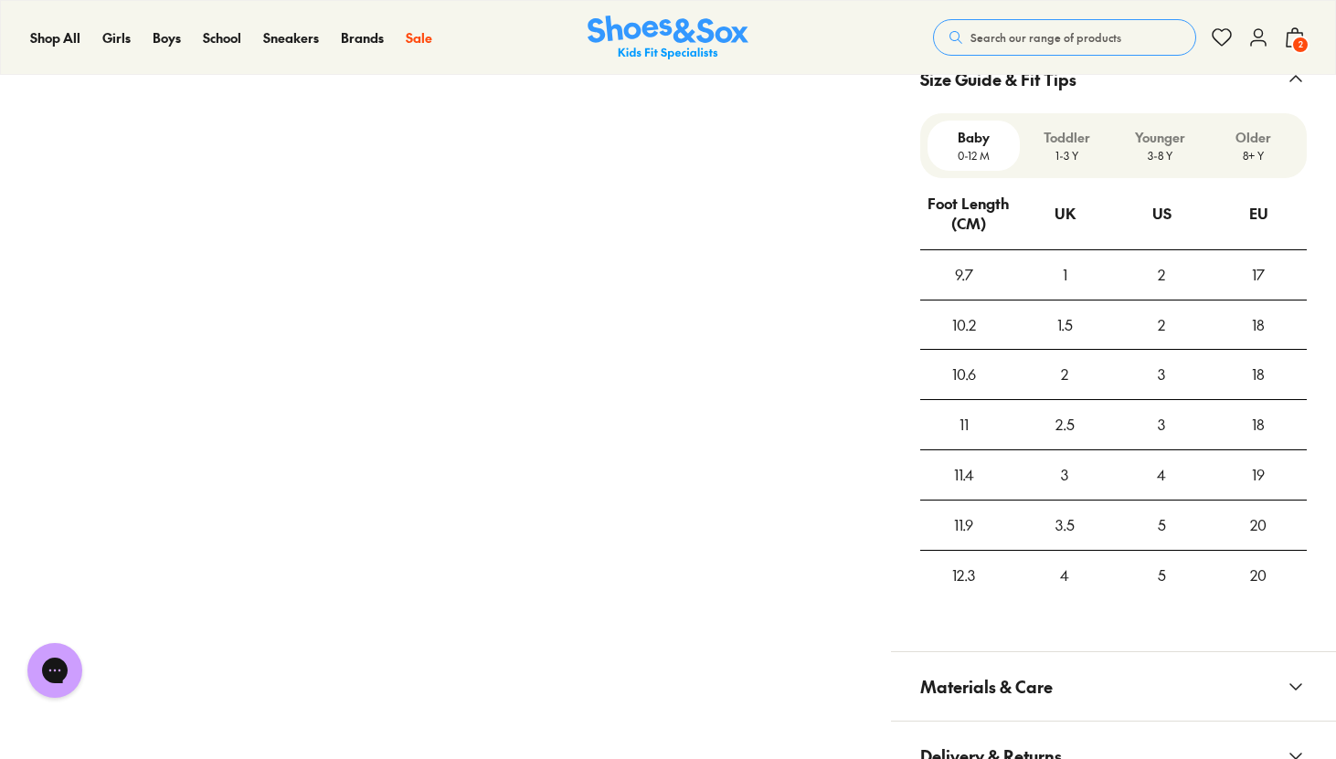
click at [1259, 146] on p "Older" at bounding box center [1252, 137] width 79 height 19
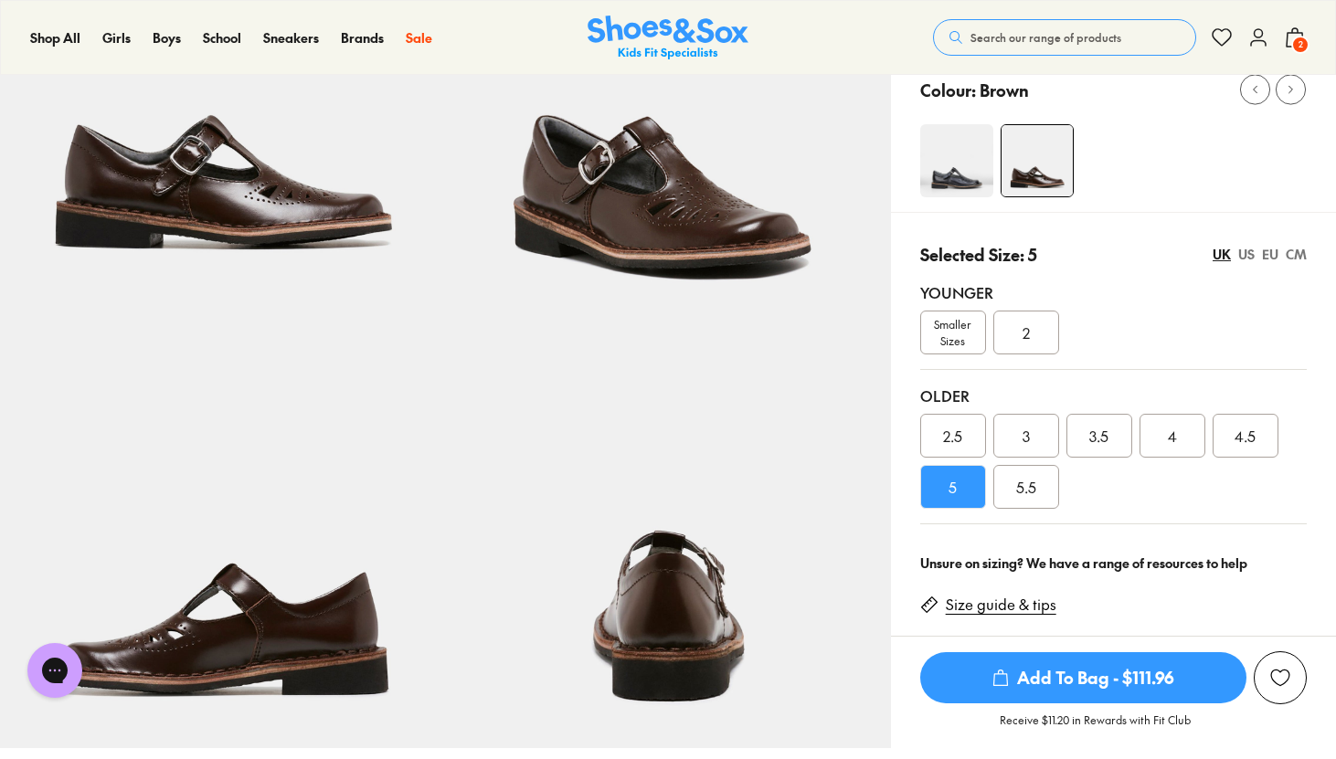
scroll to position [252, 0]
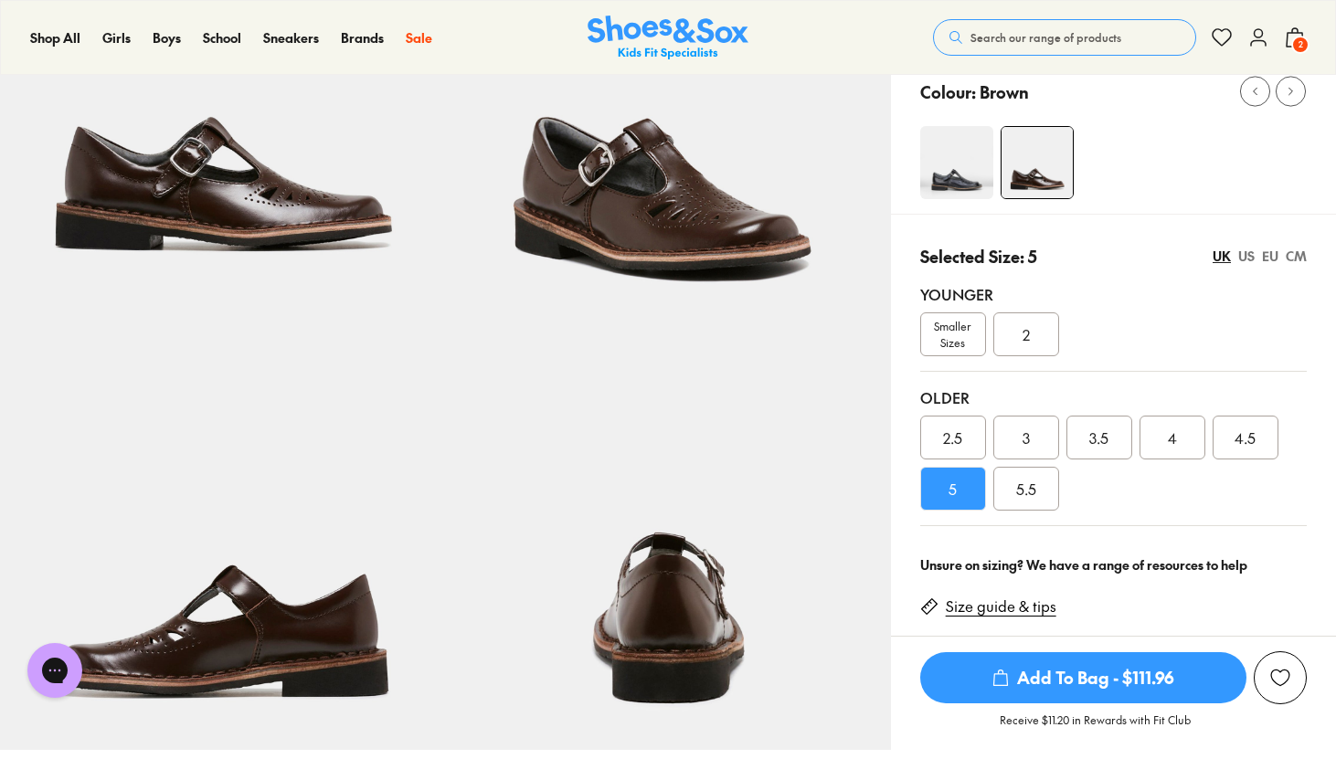
click at [1294, 42] on span "2" at bounding box center [1300, 45] width 18 height 18
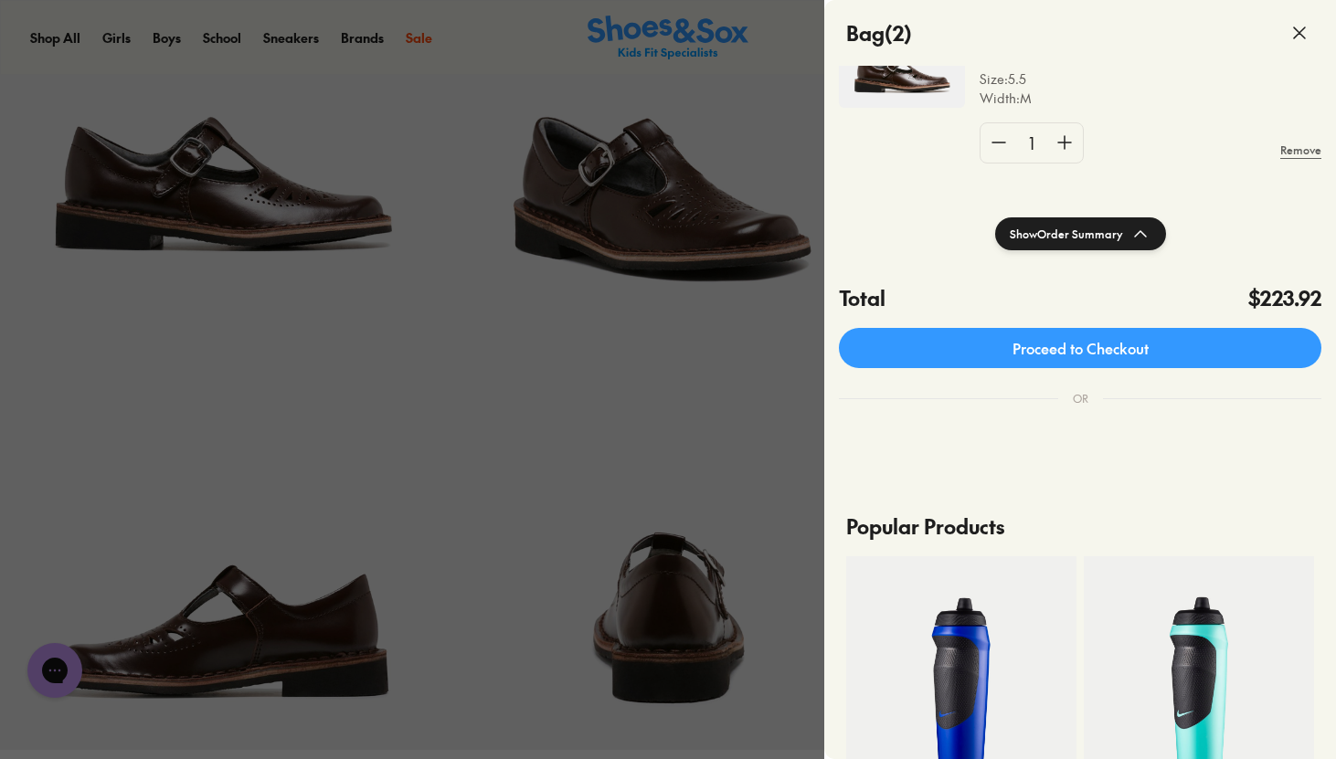
scroll to position [374, 0]
